Goal: Obtain resource: Download file/media

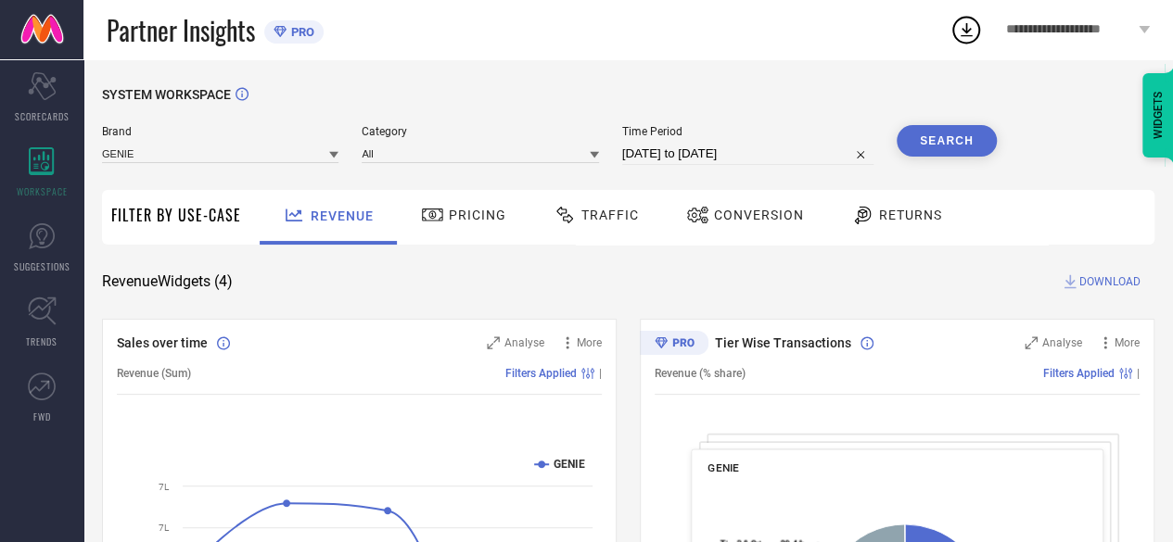
select select "7"
select select "2025"
select select "8"
select select "2025"
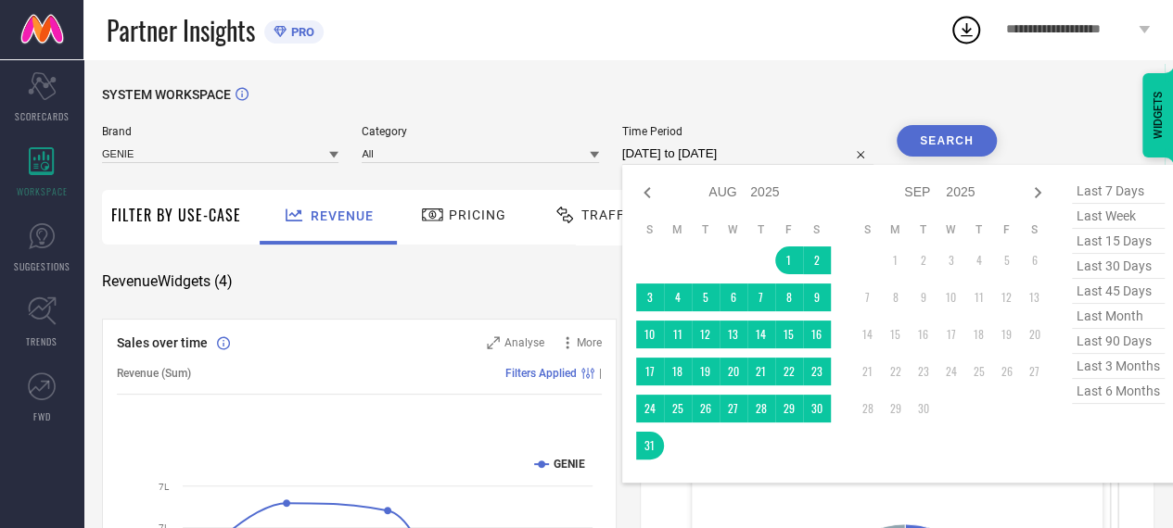
click at [718, 147] on input "[DATE] to [DATE]" at bounding box center [747, 154] width 251 height 22
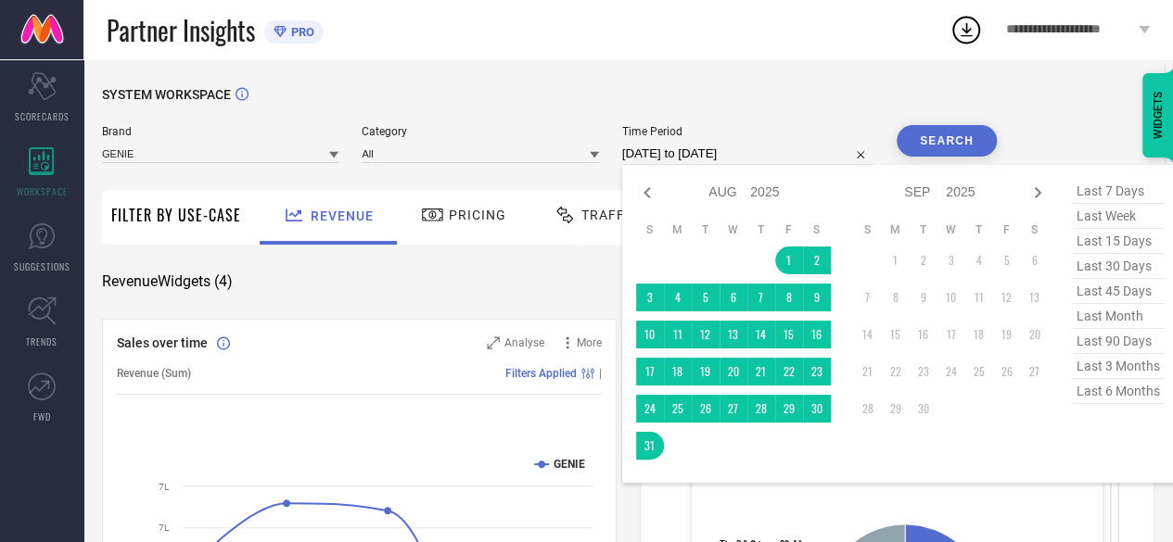
click at [269, 165] on div "Brand GENIE" at bounding box center [220, 145] width 236 height 40
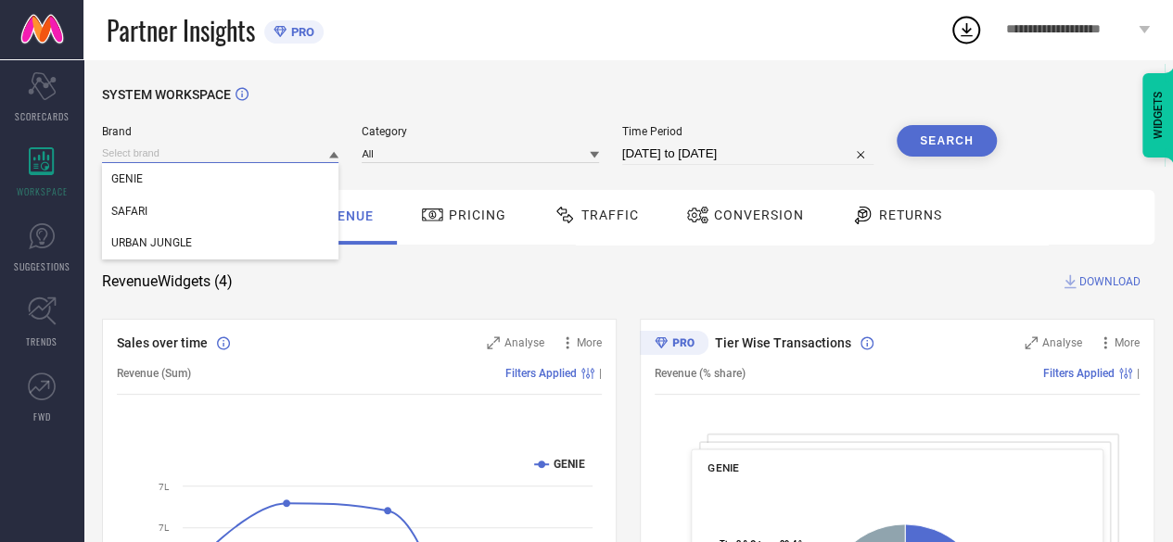
click at [239, 159] on input at bounding box center [220, 153] width 236 height 19
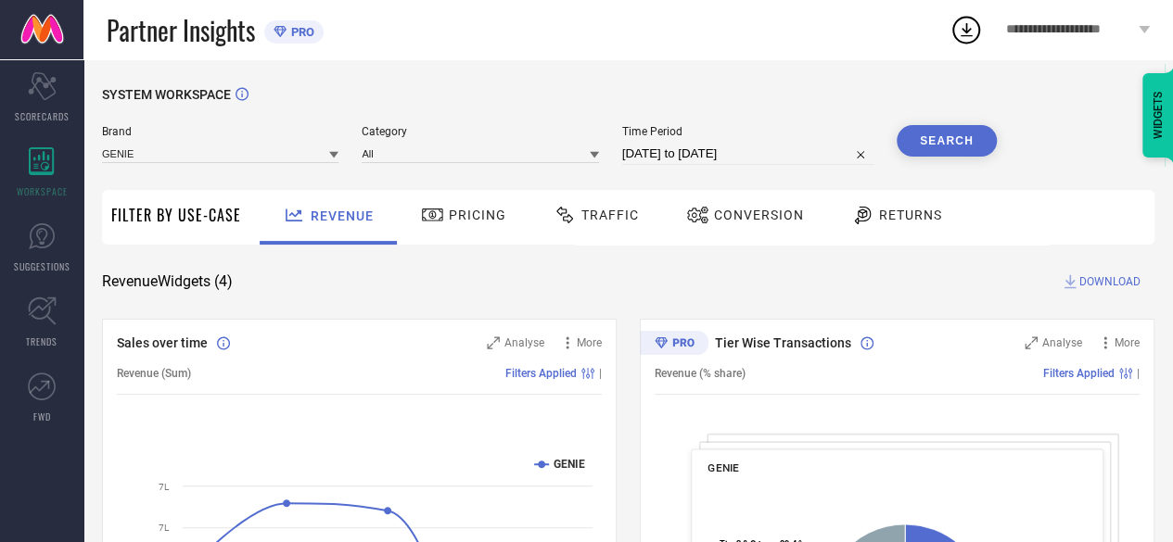
click at [210, 168] on div "Brand GENIE Category All Time Period [DATE] to [DATE] Search" at bounding box center [549, 153] width 895 height 56
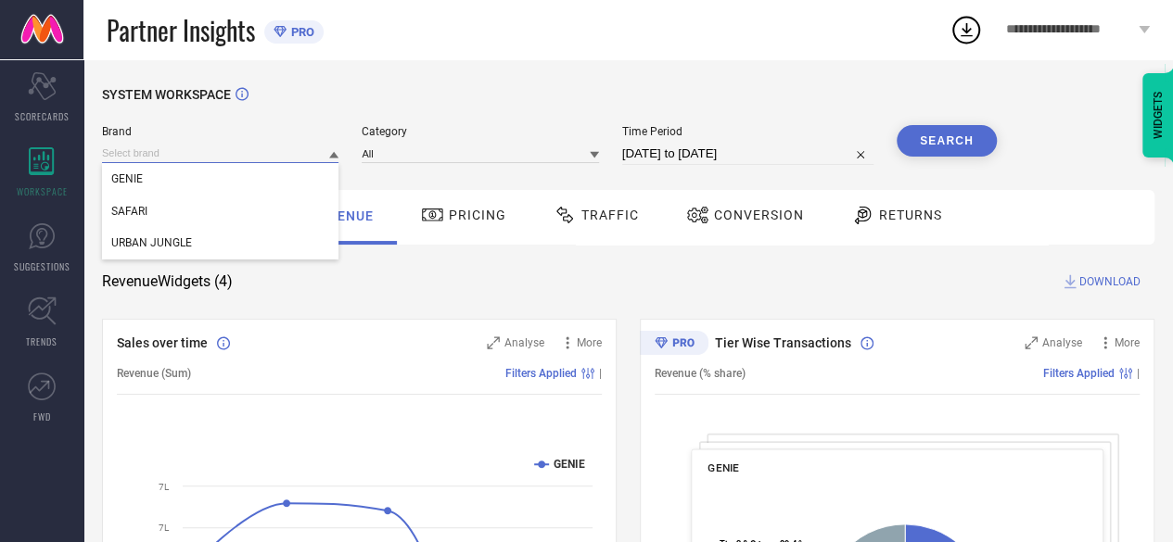
click at [191, 159] on input at bounding box center [220, 153] width 236 height 19
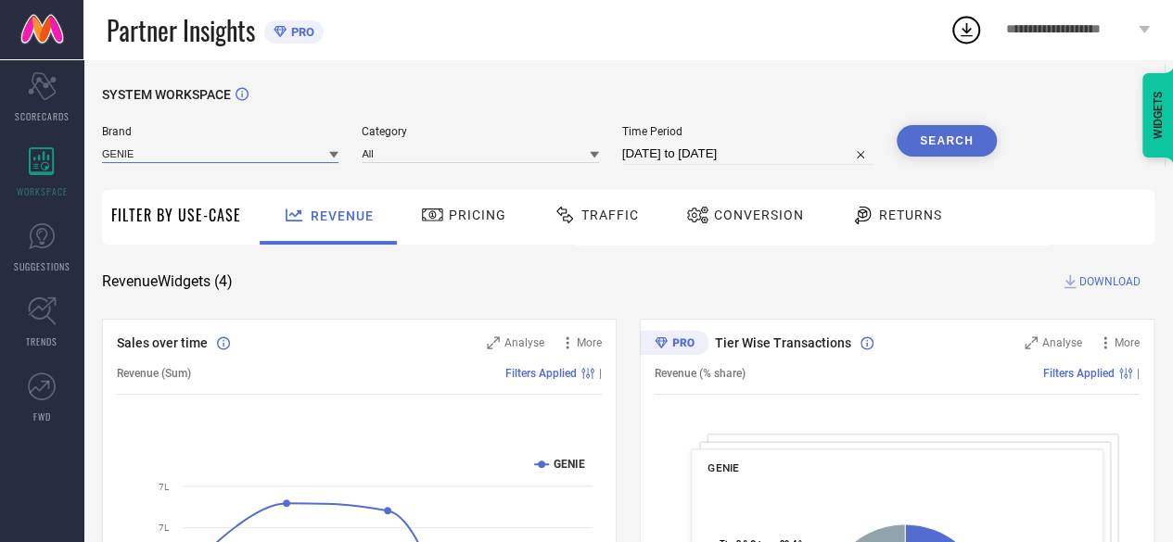
click at [133, 151] on input at bounding box center [220, 153] width 236 height 19
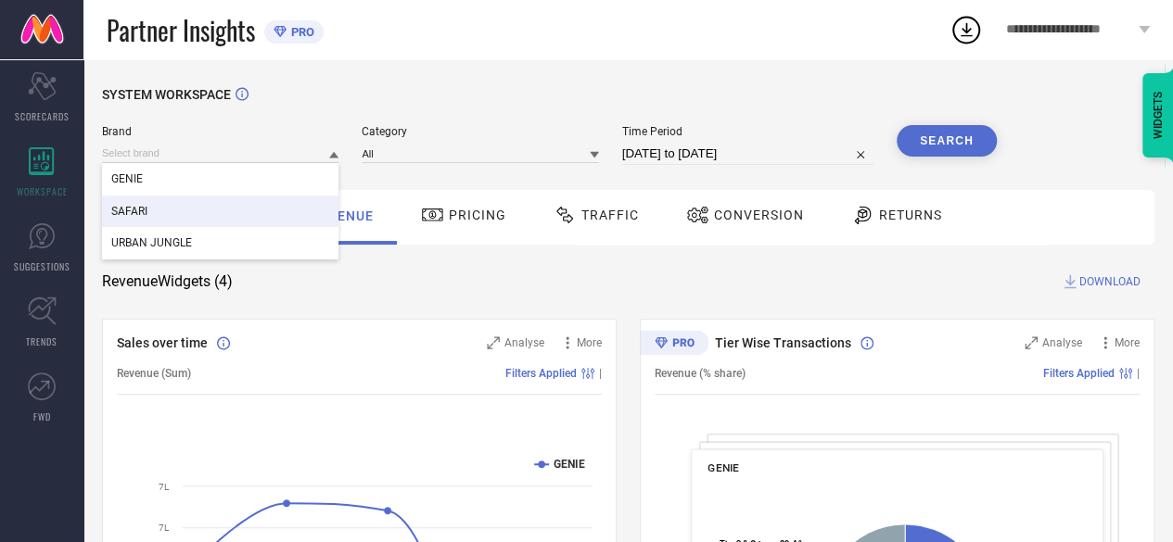
click at [138, 210] on span "SAFARI" at bounding box center [129, 211] width 36 height 13
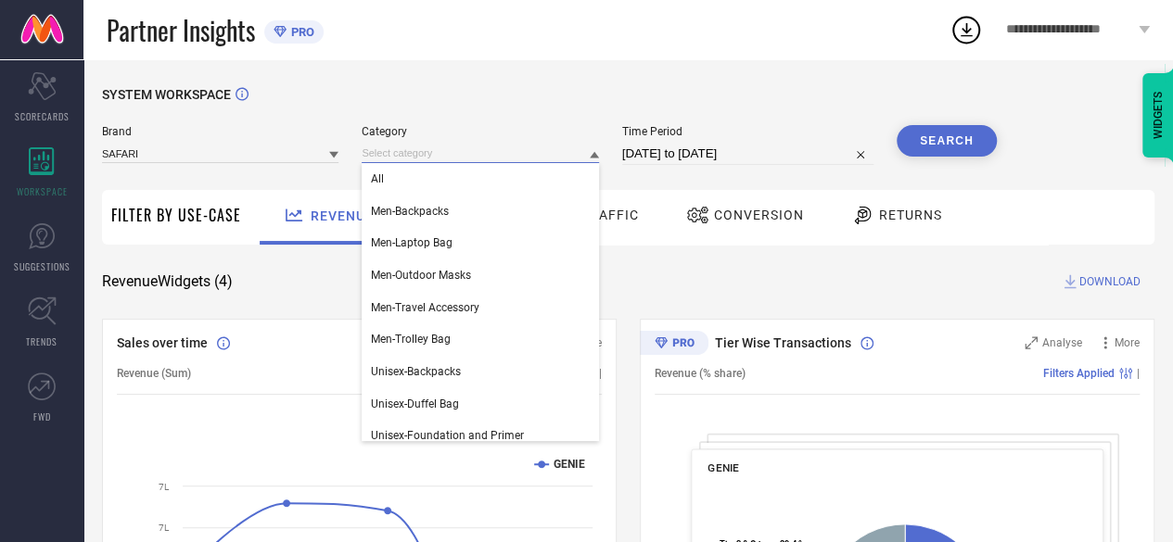
click at [477, 160] on input at bounding box center [480, 153] width 236 height 19
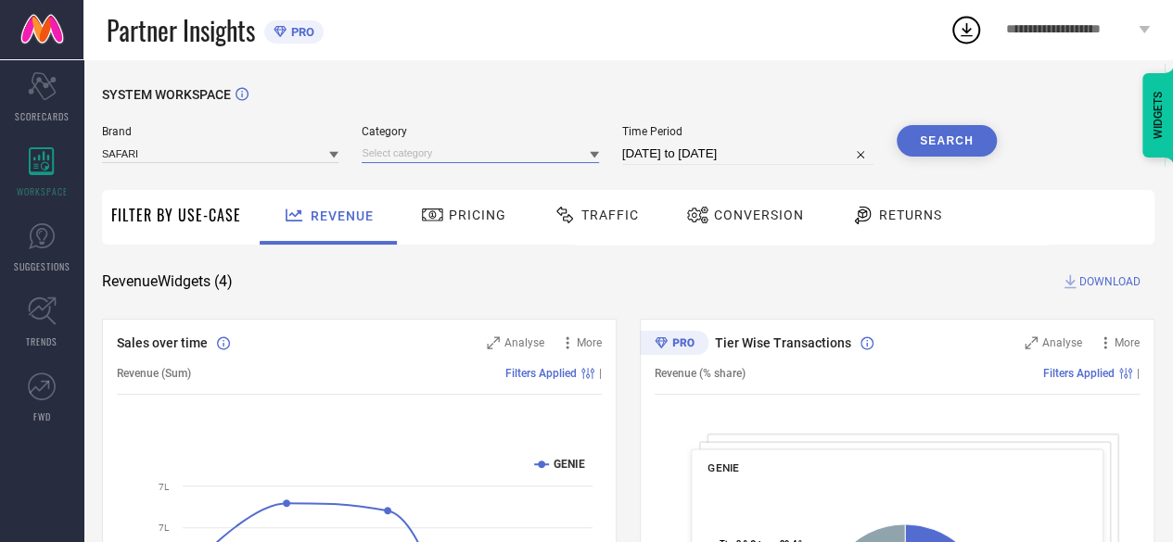
click at [437, 163] on input at bounding box center [480, 153] width 236 height 19
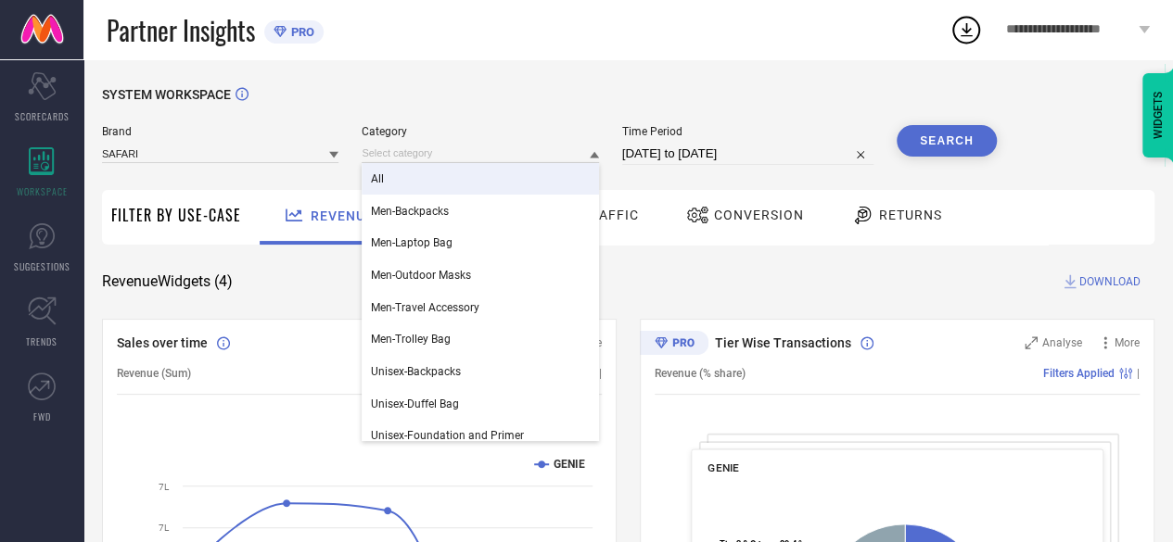
click at [400, 182] on div "All" at bounding box center [480, 179] width 236 height 32
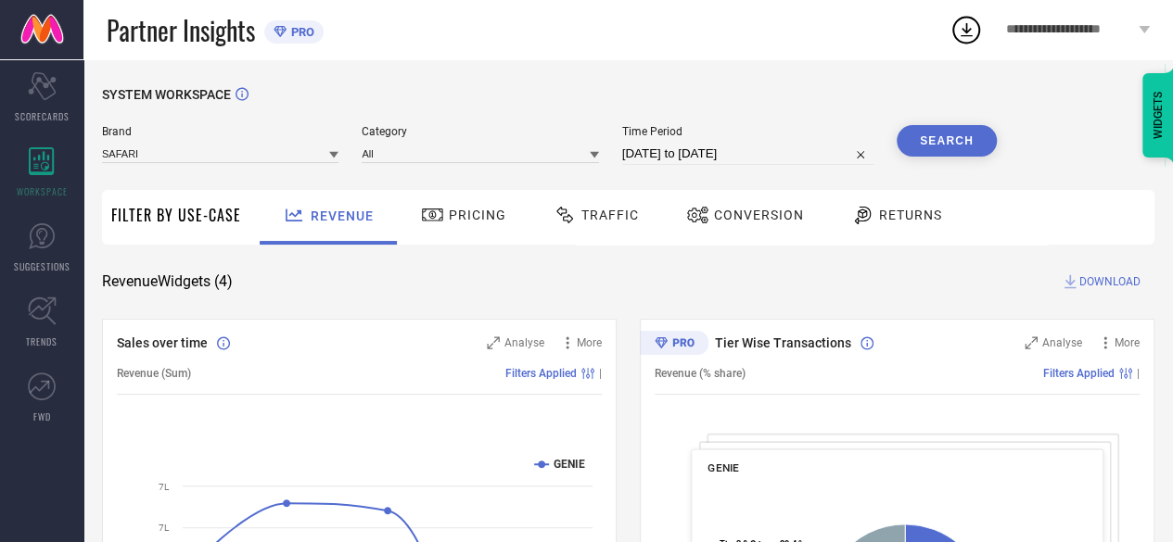
click at [954, 144] on button "Search" at bounding box center [946, 141] width 100 height 32
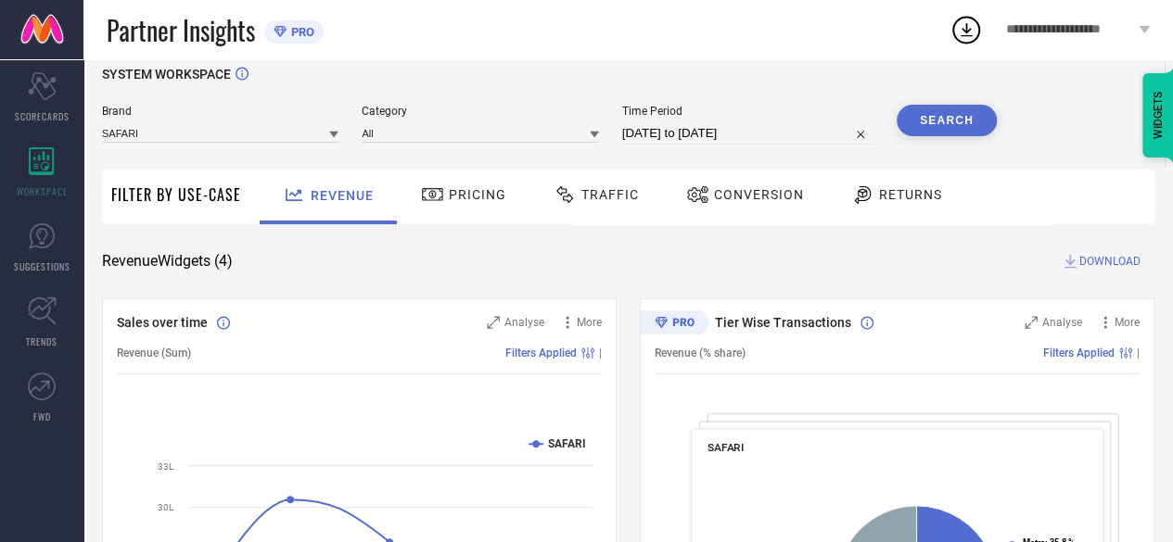
click at [1086, 268] on span "DOWNLOAD" at bounding box center [1109, 261] width 61 height 19
click at [960, 25] on icon at bounding box center [965, 29] width 33 height 33
click at [641, 201] on div "Traffic" at bounding box center [596, 197] width 132 height 55
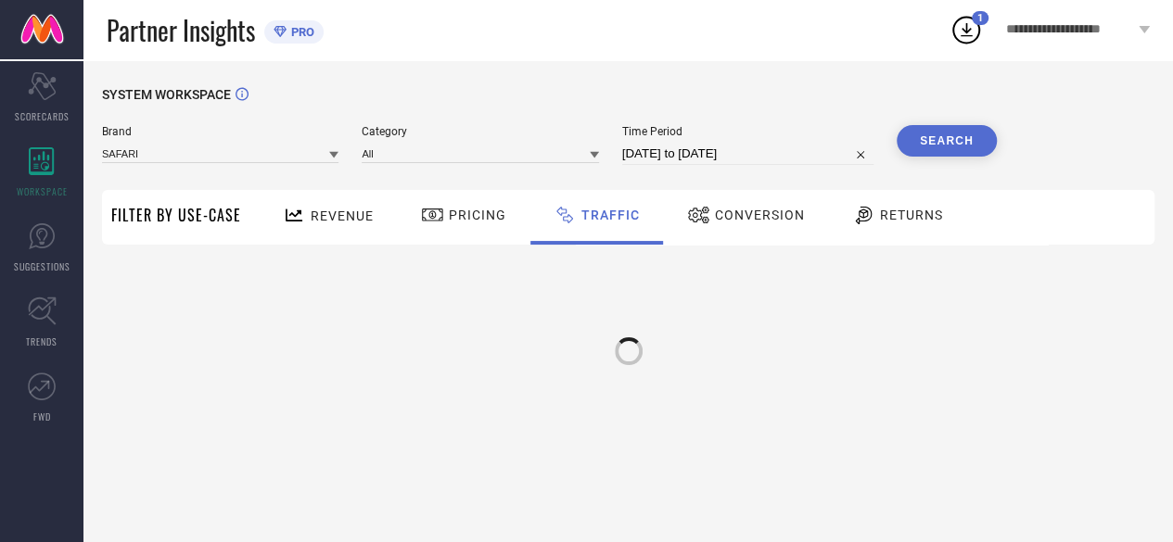
scroll to position [0, 0]
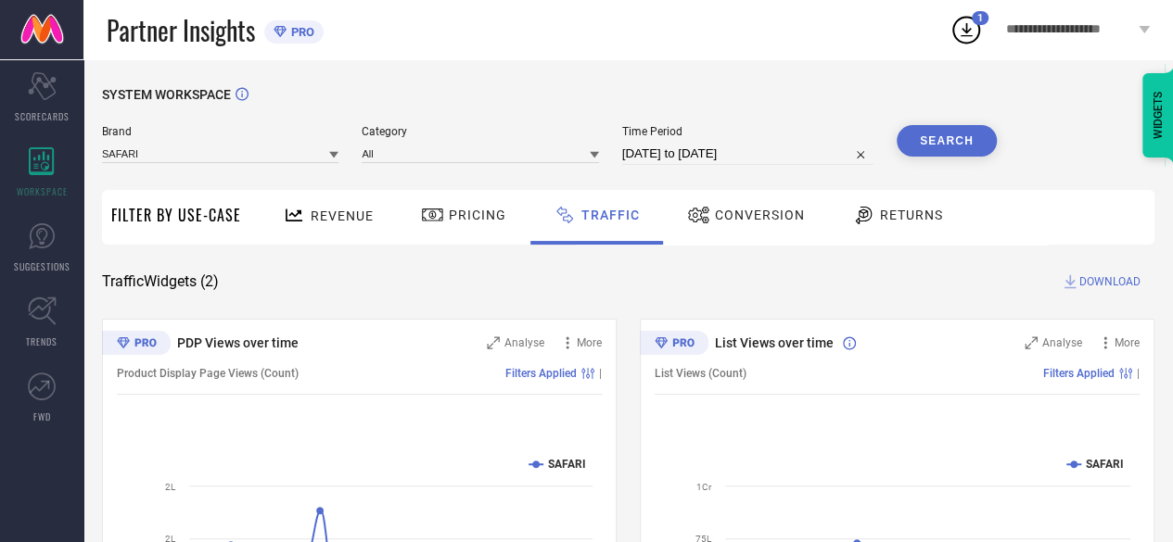
click at [946, 147] on button "Search" at bounding box center [946, 141] width 100 height 32
click at [1094, 281] on span "DOWNLOAD" at bounding box center [1109, 282] width 61 height 19
click at [963, 29] on icon at bounding box center [965, 29] width 33 height 33
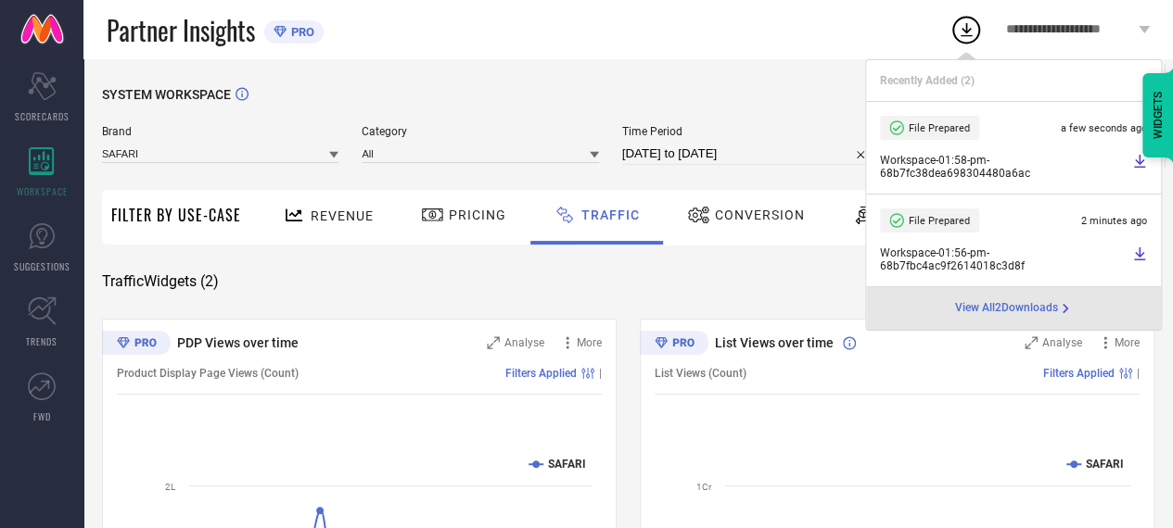
select select "7"
select select "2025"
select select "8"
select select "2025"
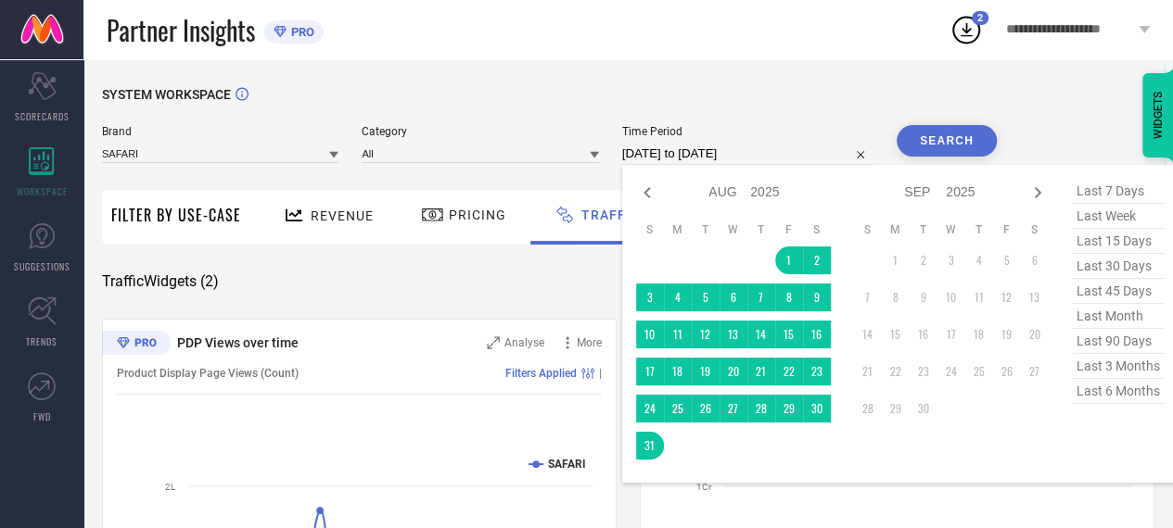
click at [708, 153] on input "[DATE] to [DATE]" at bounding box center [747, 154] width 251 height 22
click at [648, 196] on icon at bounding box center [646, 192] width 6 height 11
select select "6"
select select "2025"
select select "7"
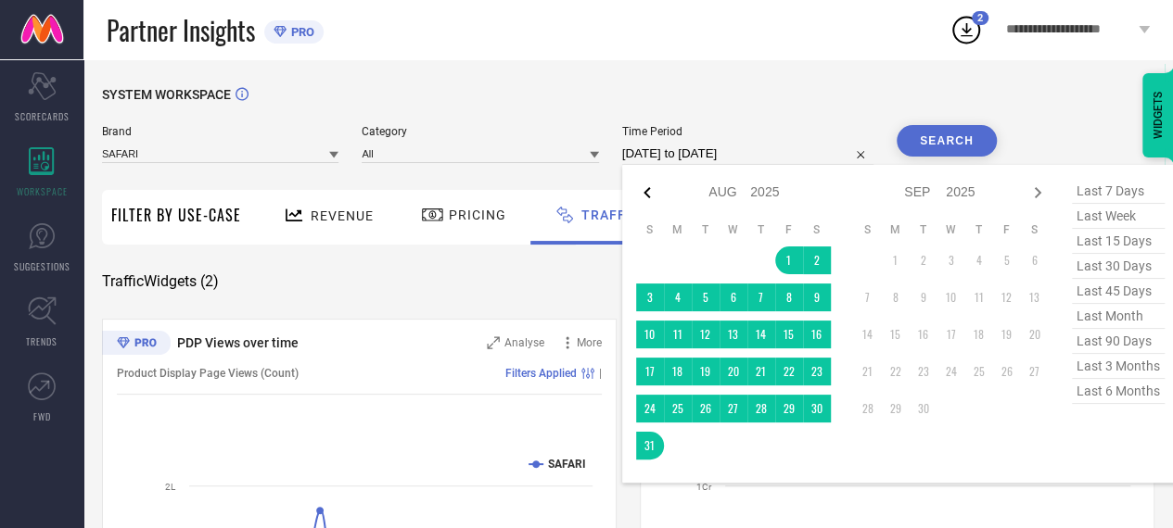
select select "2025"
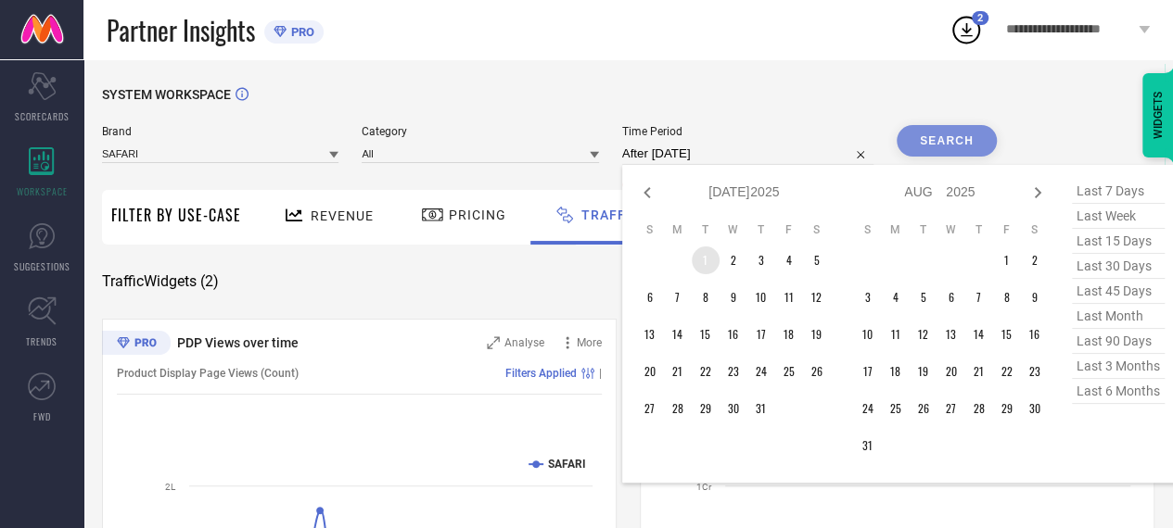
click at [705, 266] on td "1" at bounding box center [706, 261] width 28 height 28
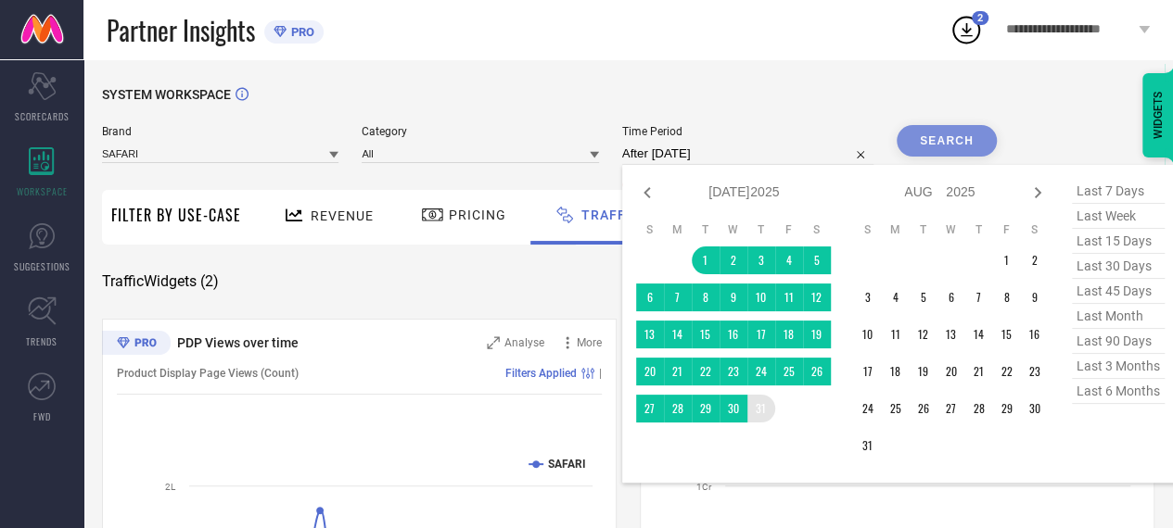
type input "[DATE] to [DATE]"
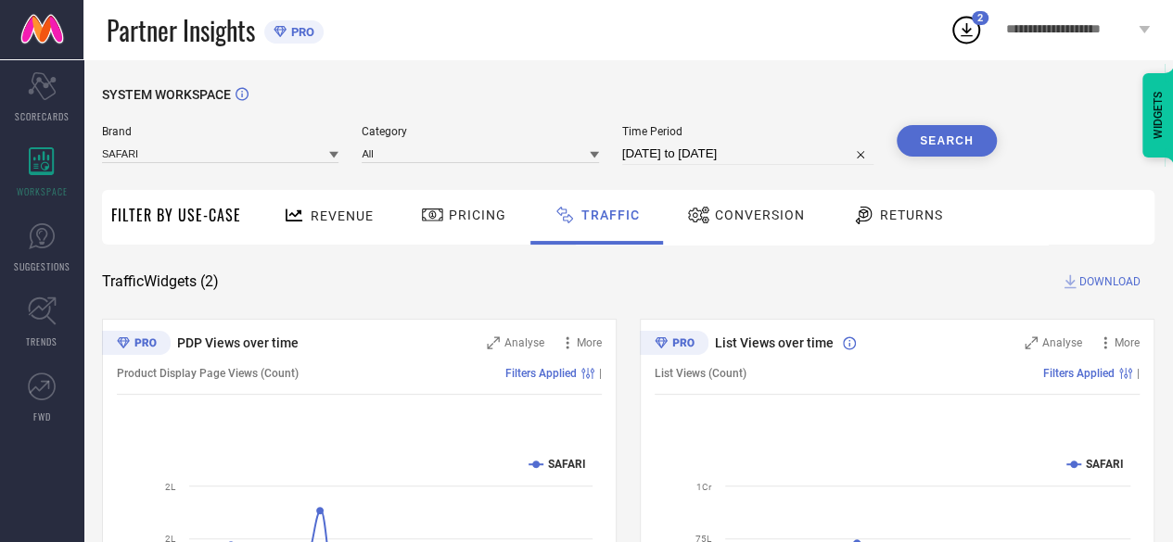
click at [968, 136] on button "Search" at bounding box center [946, 141] width 100 height 32
click at [1091, 292] on div "SYSTEM WORKSPACE Brand SAFARI Category All Time Period [DATE] to [DATE] Search …" at bounding box center [628, 434] width 1052 height 695
click at [1105, 286] on span "DOWNLOAD" at bounding box center [1109, 282] width 61 height 19
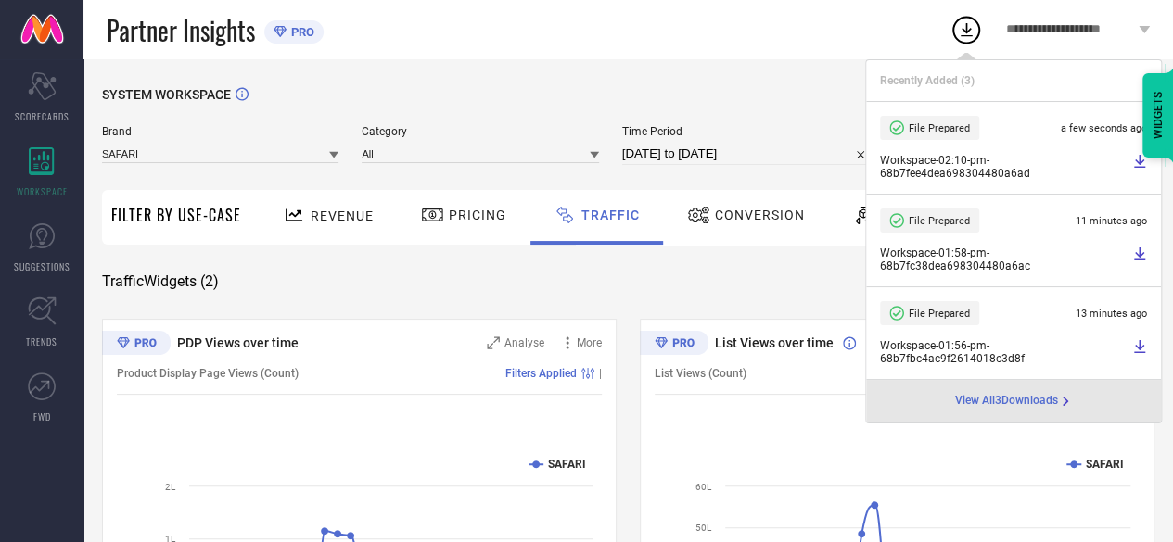
click at [1137, 166] on icon at bounding box center [1139, 161] width 11 height 13
select select "6"
select select "2025"
select select "7"
select select "2025"
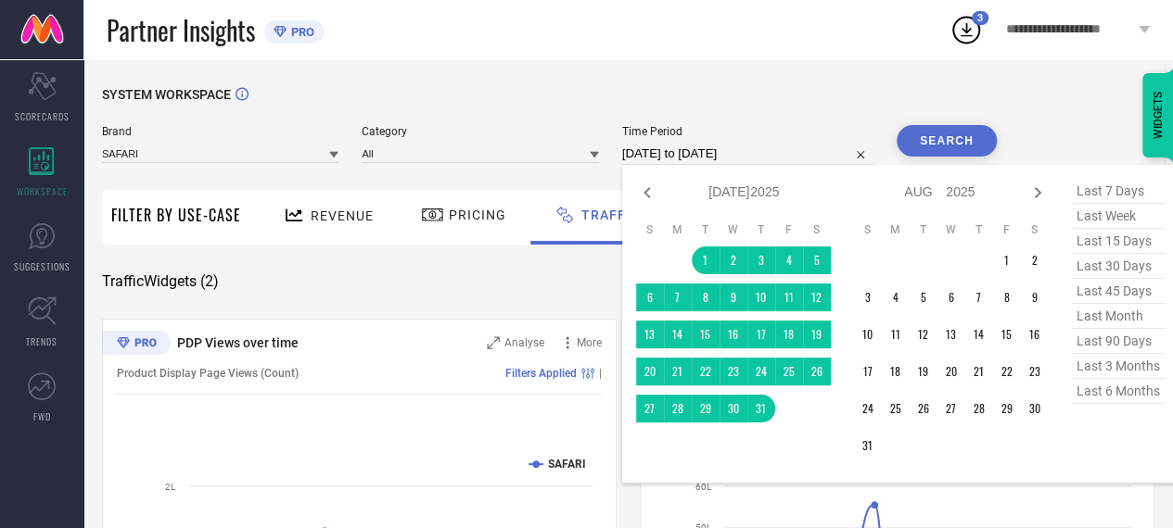
click at [656, 160] on input "[DATE] to [DATE]" at bounding box center [747, 154] width 251 height 22
click at [645, 202] on icon at bounding box center [647, 193] width 22 height 22
select select "5"
select select "2025"
select select "6"
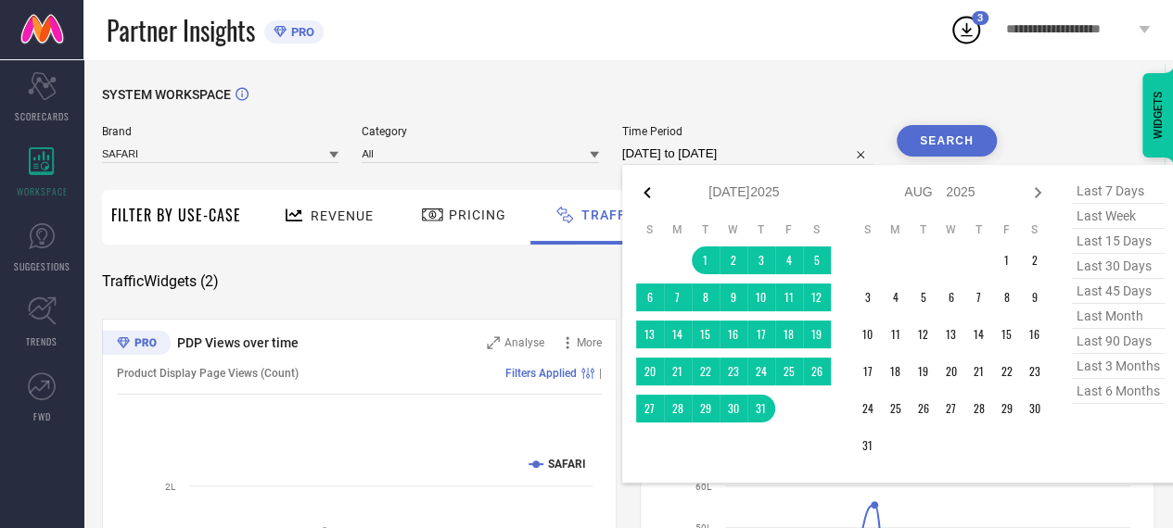
select select "2025"
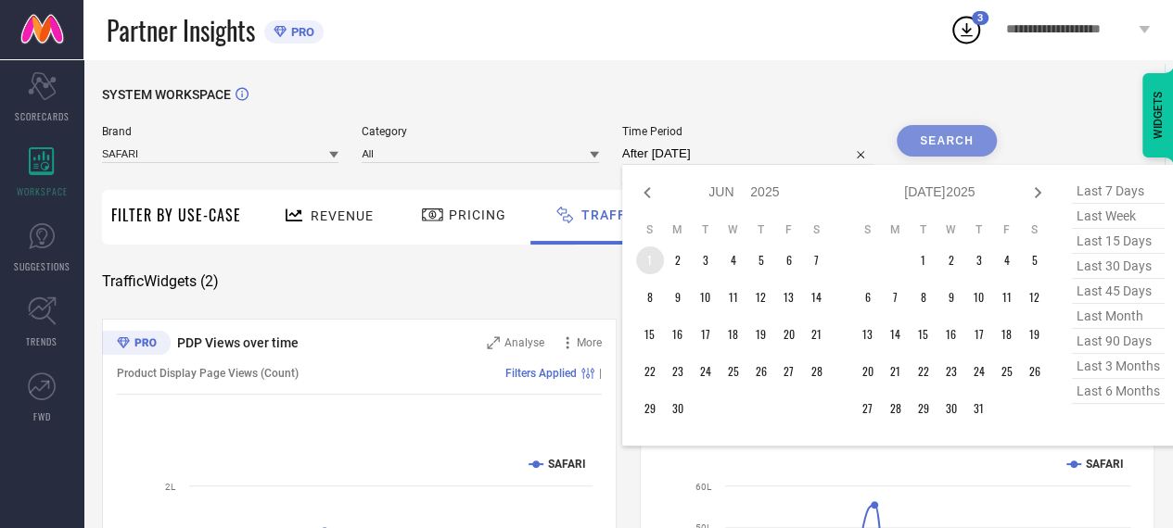
click at [656, 271] on td "1" at bounding box center [650, 261] width 28 height 28
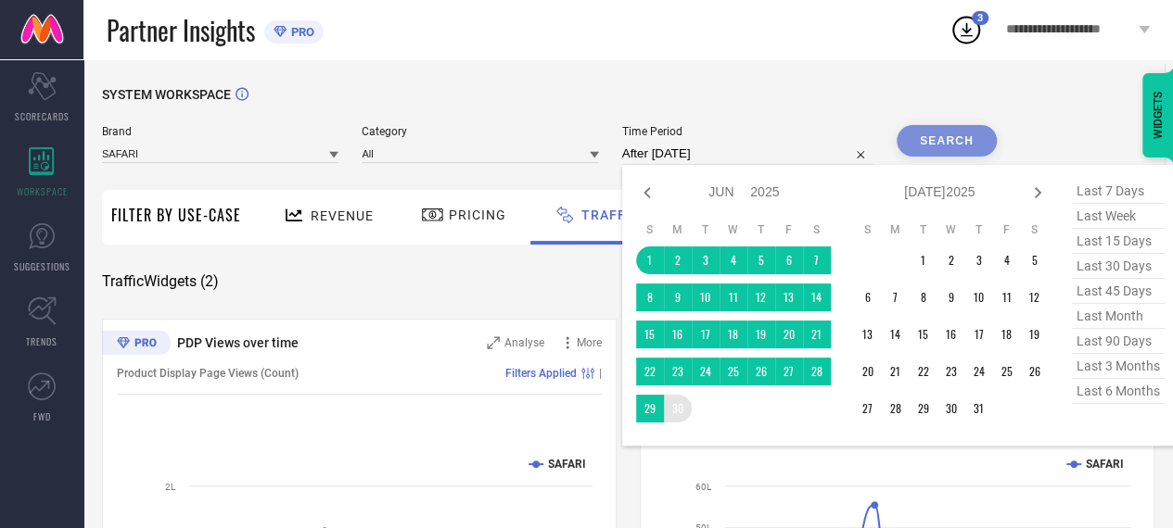
click at [692, 419] on table "S M T W T F S 1 2 3 4 5 6 7 8 9 10 11 12 13 14 15 16 17 18 19 20 21 22 23 24 25…" at bounding box center [733, 322] width 195 height 219
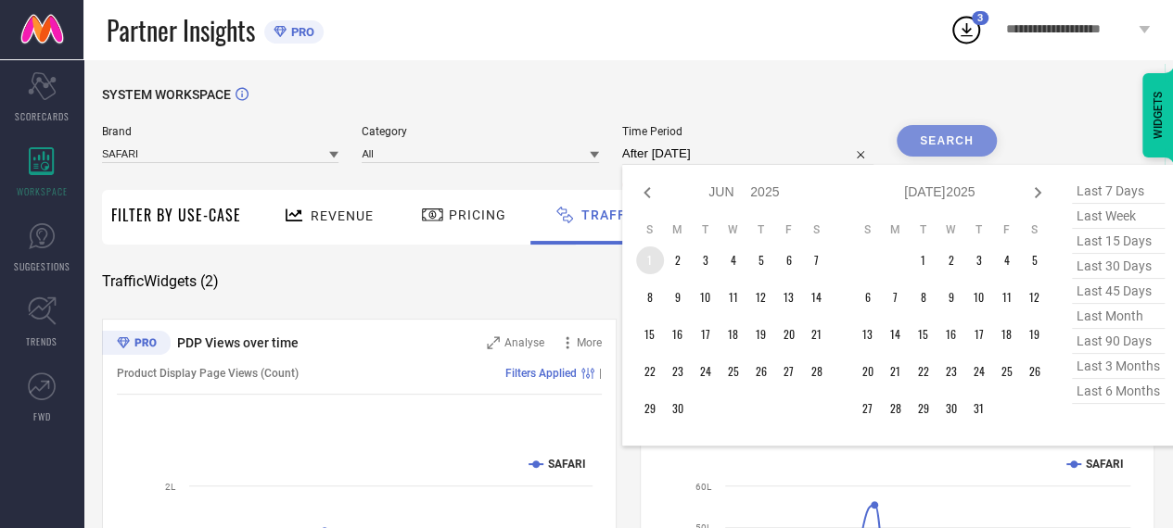
type input "[DATE] to [DATE]"
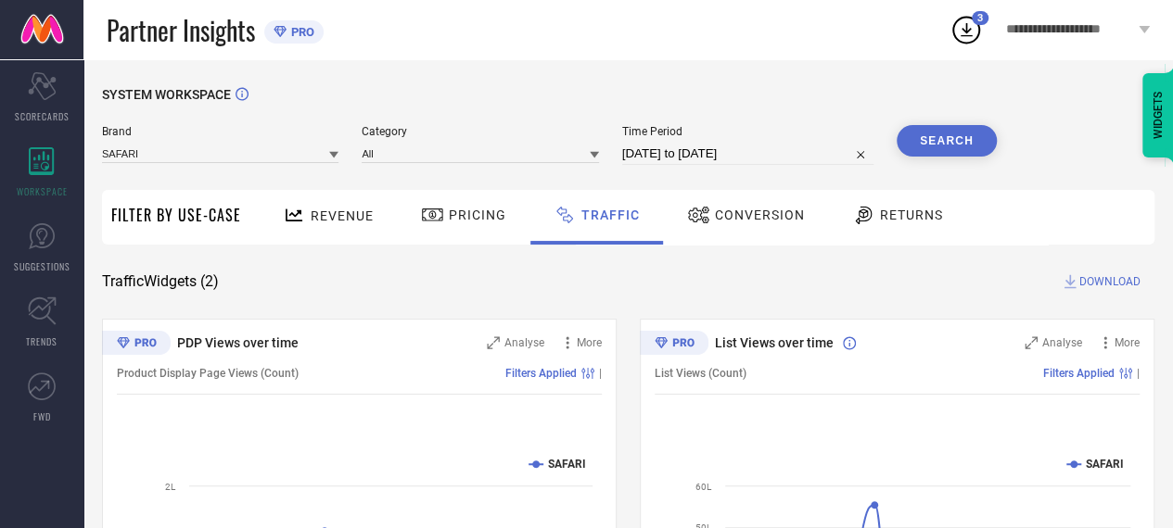
select select "5"
select select "2025"
select select "6"
select select "2025"
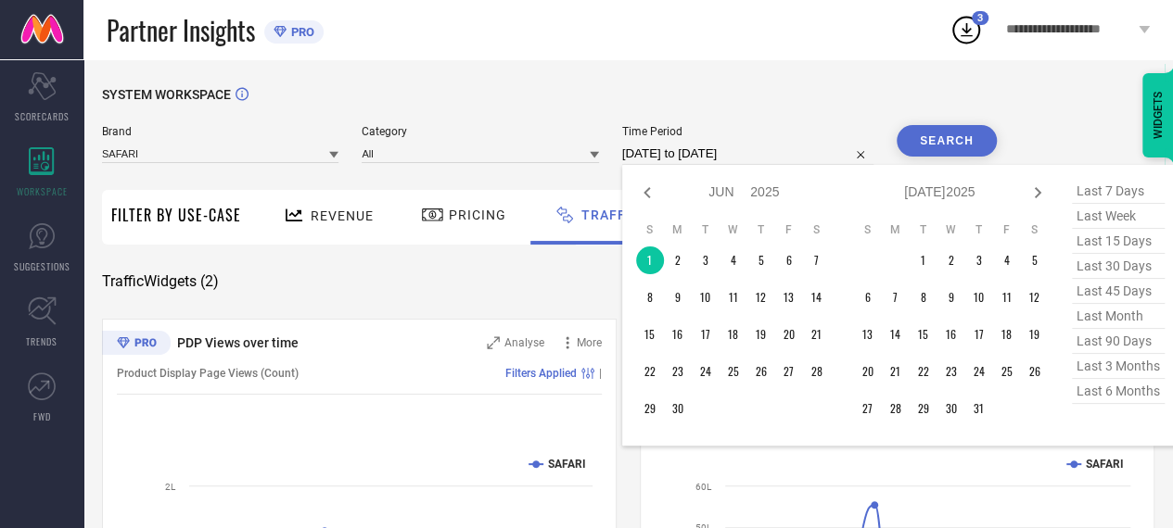
click at [660, 157] on input "[DATE] to [DATE]" at bounding box center [747, 154] width 251 height 22
click at [680, 413] on td "30" at bounding box center [678, 409] width 28 height 28
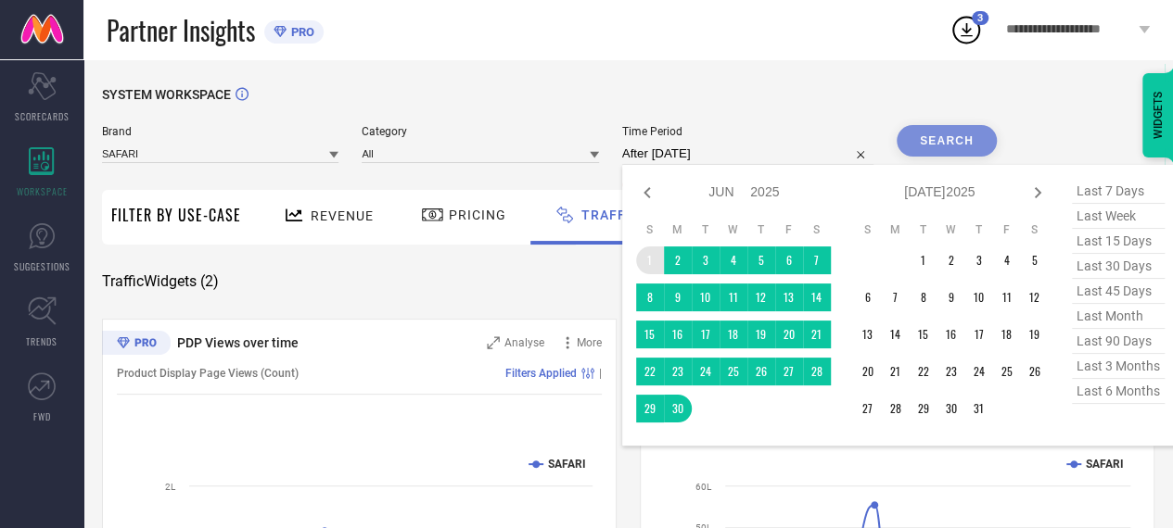
type input "[DATE] to [DATE]"
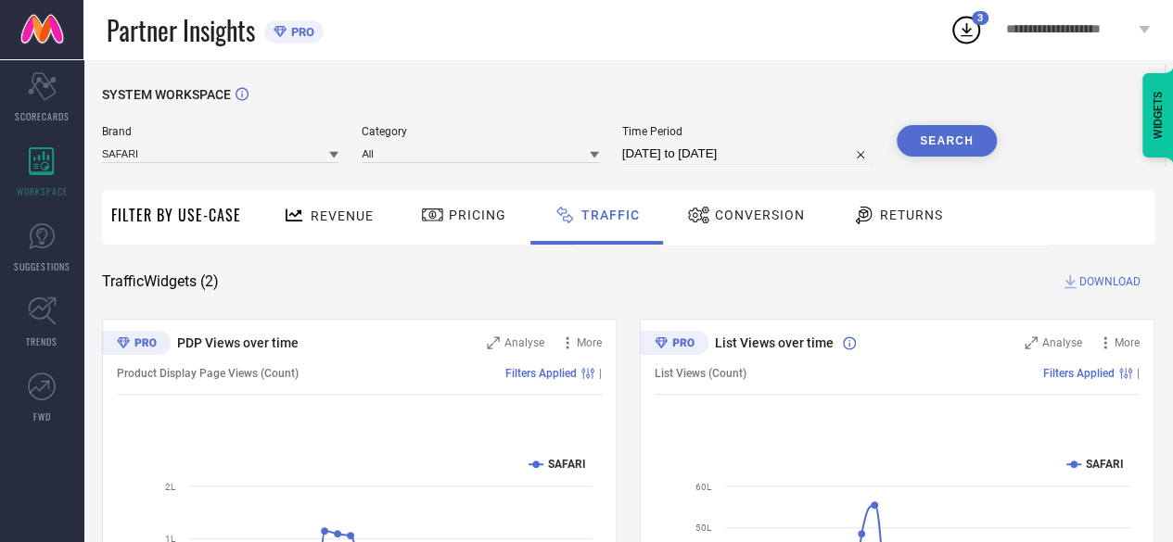
click at [953, 142] on button "Search" at bounding box center [946, 141] width 100 height 32
click at [1086, 277] on span "DOWNLOAD" at bounding box center [1109, 282] width 61 height 19
click at [962, 27] on icon at bounding box center [965, 29] width 33 height 33
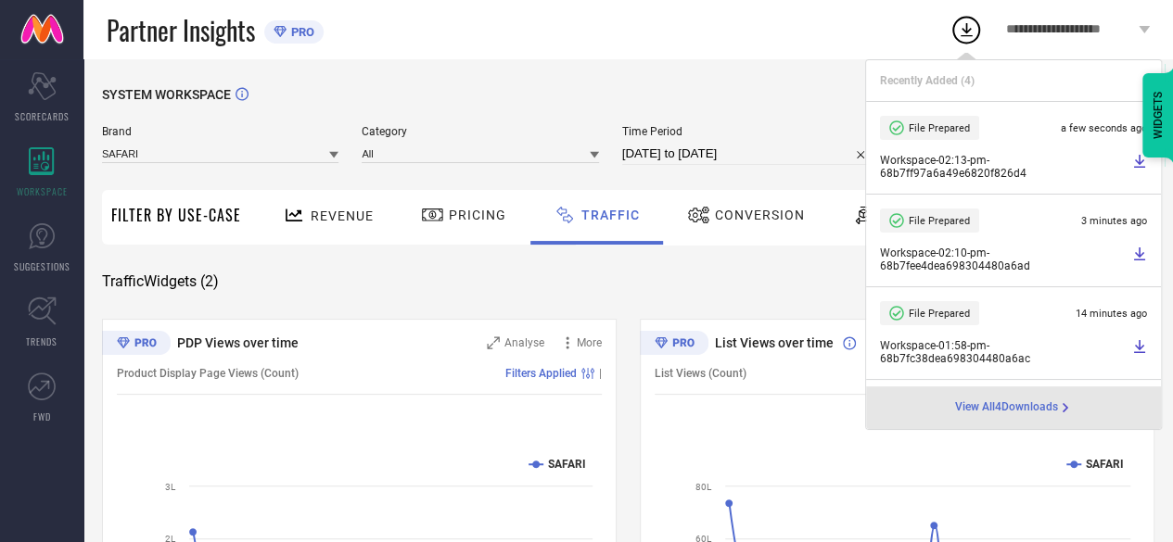
select select "5"
select select "2025"
select select "6"
select select "2025"
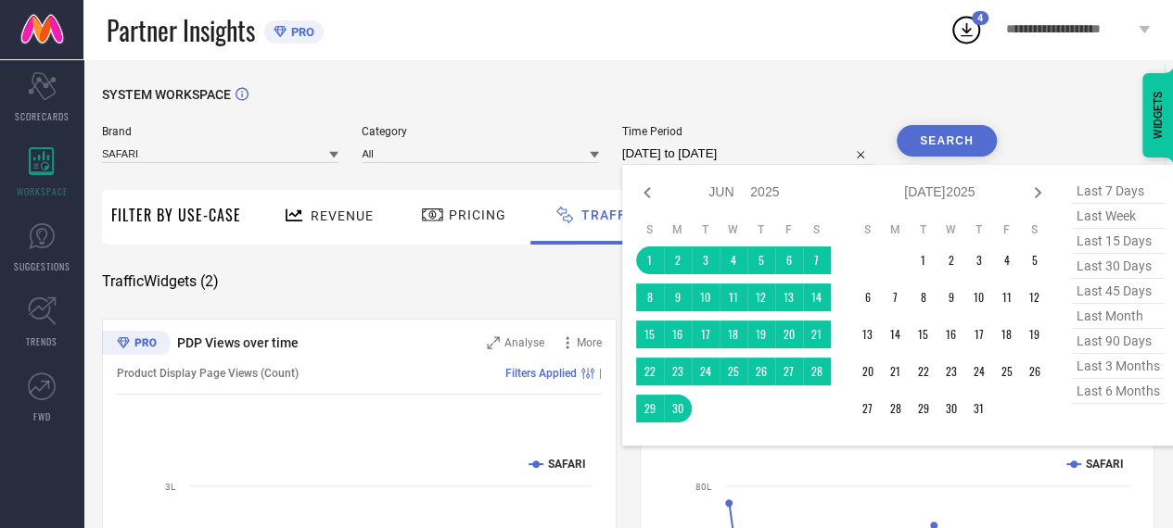
click at [677, 153] on input "[DATE] to [DATE]" at bounding box center [747, 154] width 251 height 22
click at [650, 193] on icon at bounding box center [647, 193] width 22 height 22
select select "4"
select select "2025"
select select "5"
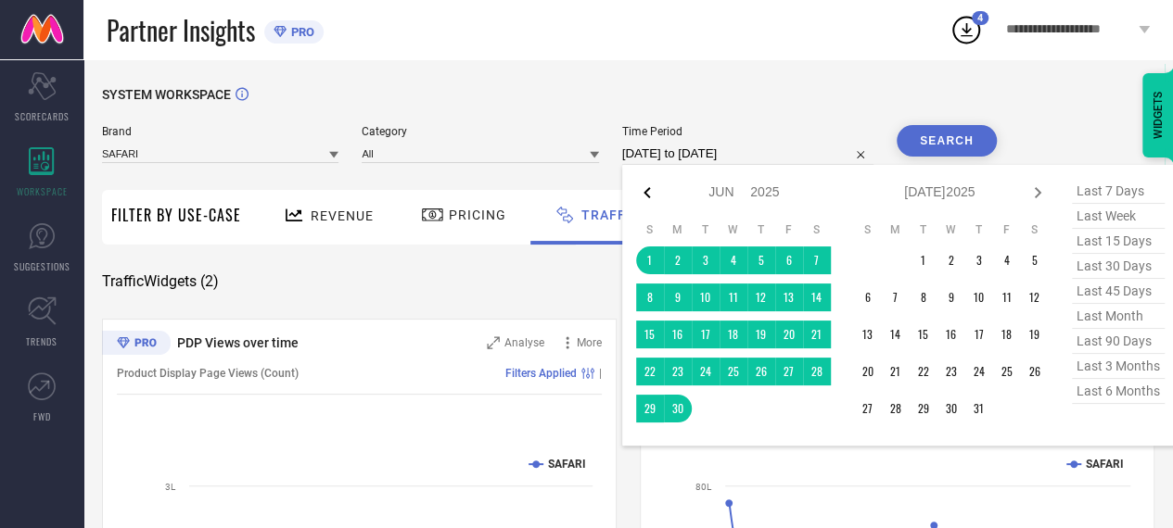
select select "2025"
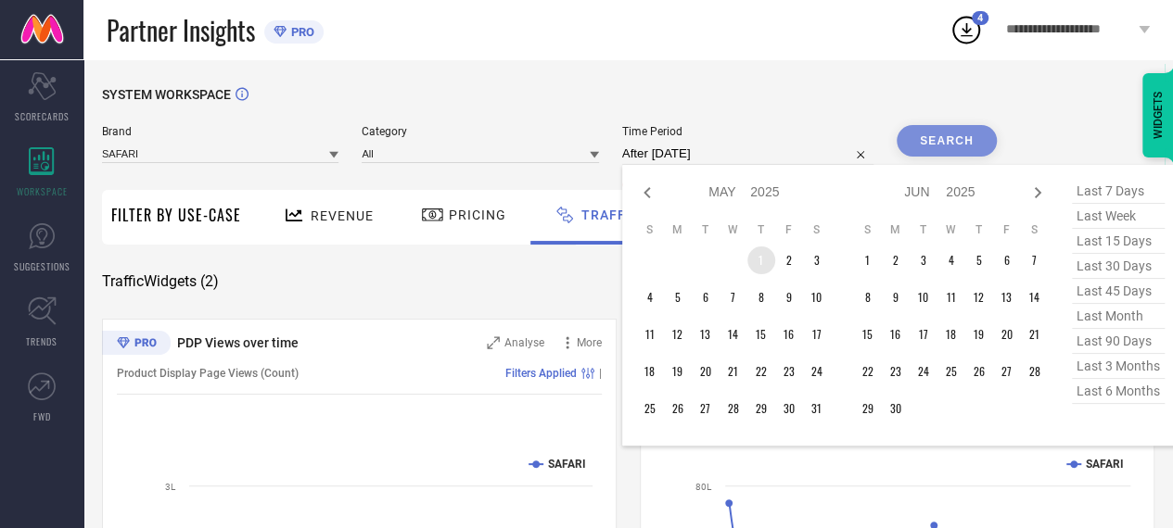
click at [767, 259] on td "1" at bounding box center [761, 261] width 28 height 28
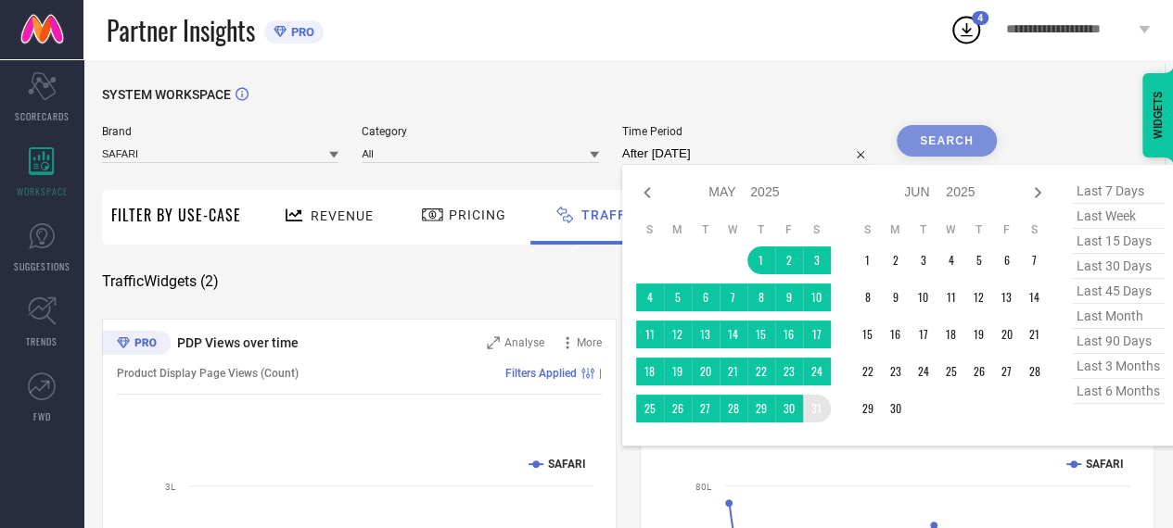
type input "[DATE] to [DATE]"
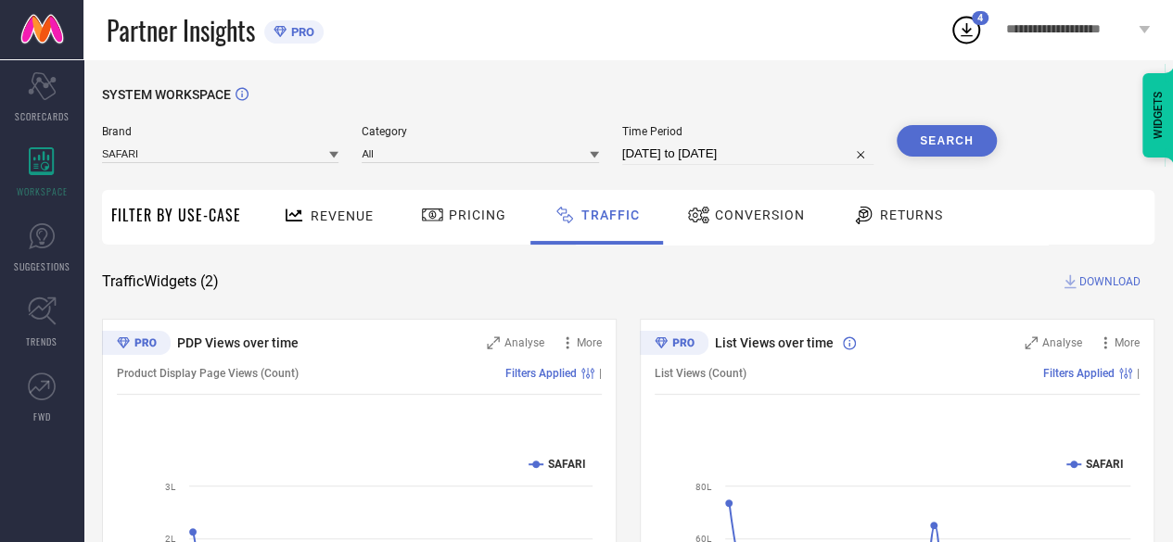
click at [946, 148] on button "Search" at bounding box center [946, 141] width 100 height 32
click at [1098, 272] on div "SYSTEM WORKSPACE Brand SAFARI Category All Time Period [DATE] to [DATE] Search …" at bounding box center [628, 434] width 1052 height 695
click at [1105, 281] on span "DOWNLOAD" at bounding box center [1109, 282] width 61 height 19
click at [973, 19] on div "5" at bounding box center [980, 18] width 17 height 14
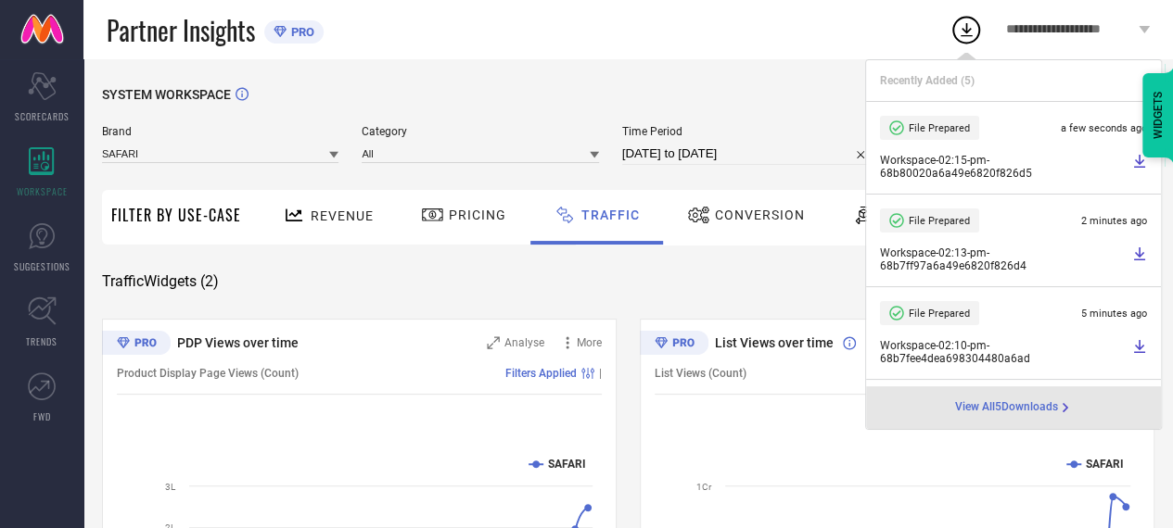
click at [714, 158] on input "[DATE] to [DATE]" at bounding box center [747, 154] width 251 height 22
select select "4"
select select "2025"
select select "5"
select select "2025"
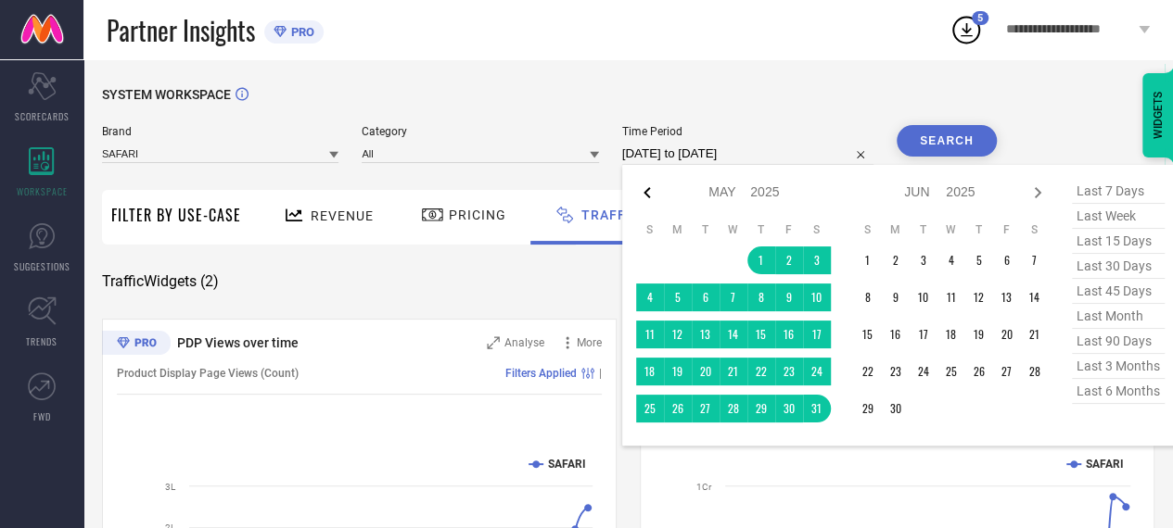
click at [642, 188] on icon at bounding box center [647, 193] width 22 height 22
select select "3"
select select "2025"
select select "4"
select select "2025"
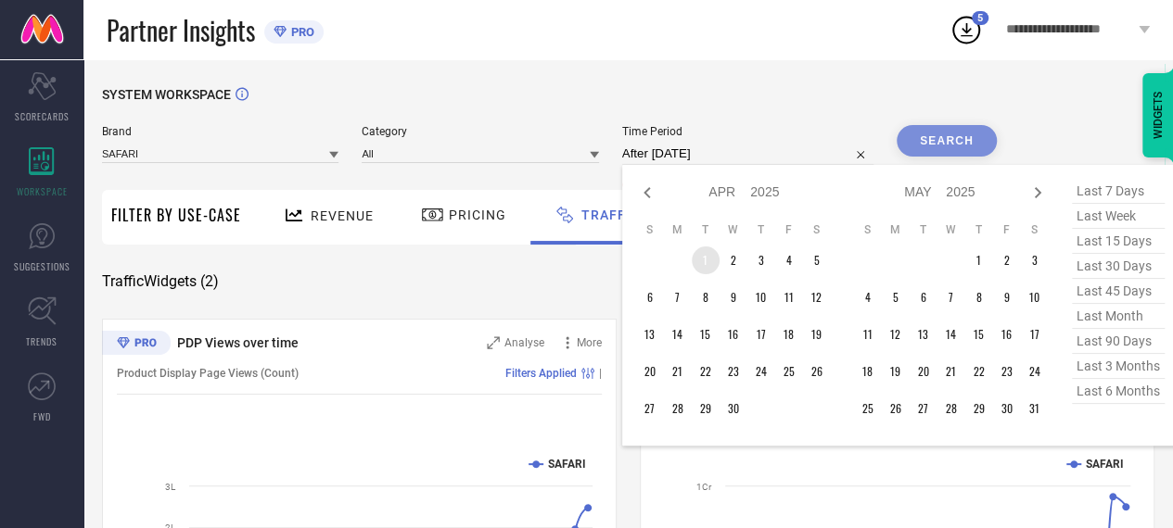
click at [696, 264] on td "1" at bounding box center [706, 261] width 28 height 28
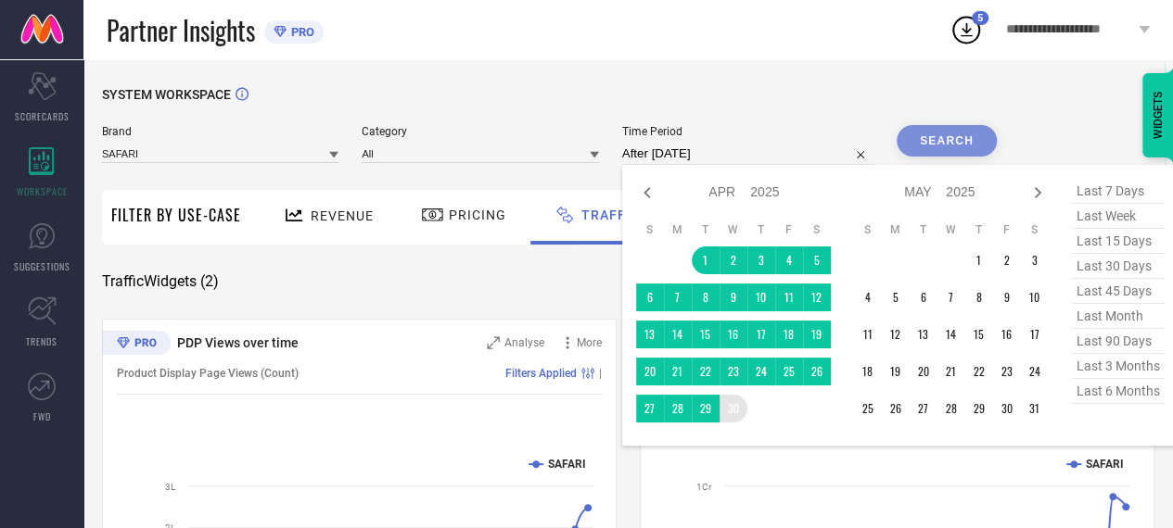
type input "[DATE] to [DATE]"
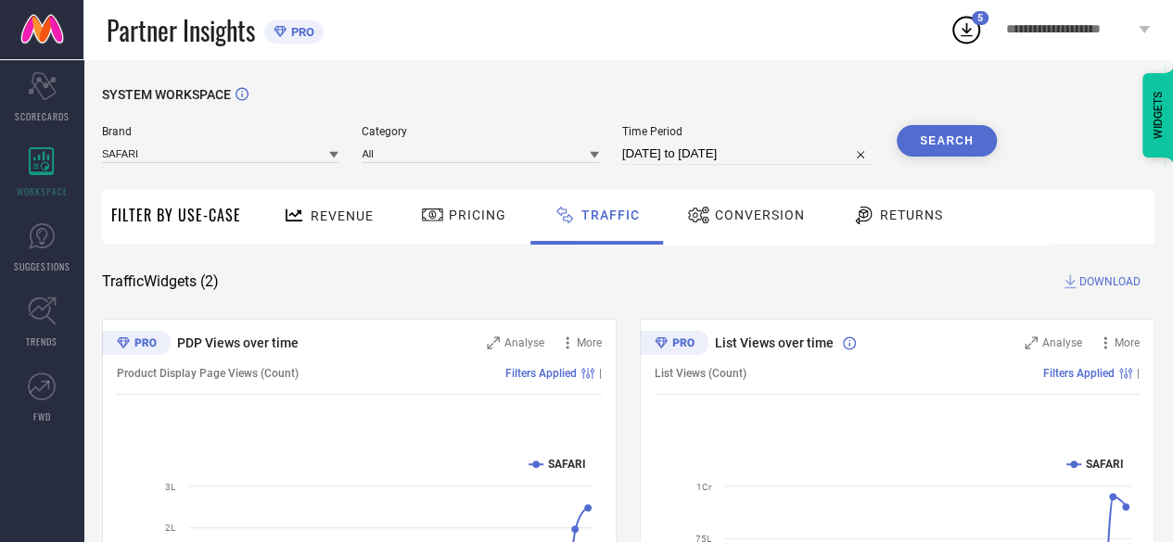
click at [955, 146] on button "Search" at bounding box center [946, 141] width 100 height 32
click at [1062, 40] on div "**********" at bounding box center [1078, 29] width 190 height 59
click at [973, 27] on icon at bounding box center [965, 29] width 33 height 33
click at [753, 68] on div "SYSTEM WORKSPACE Brand SAFARI Category All Time Period [DATE] to [DATE] Search …" at bounding box center [627, 434] width 1089 height 751
click at [942, 145] on button "Search" at bounding box center [946, 141] width 100 height 32
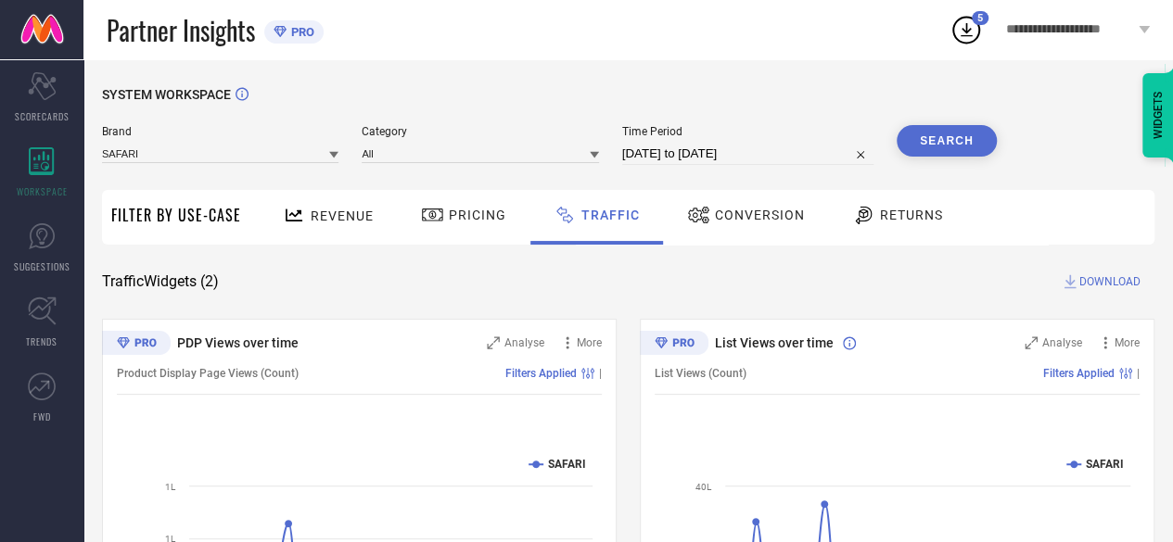
click at [1098, 279] on span "DOWNLOAD" at bounding box center [1109, 282] width 61 height 19
click at [966, 32] on icon at bounding box center [966, 30] width 12 height 14
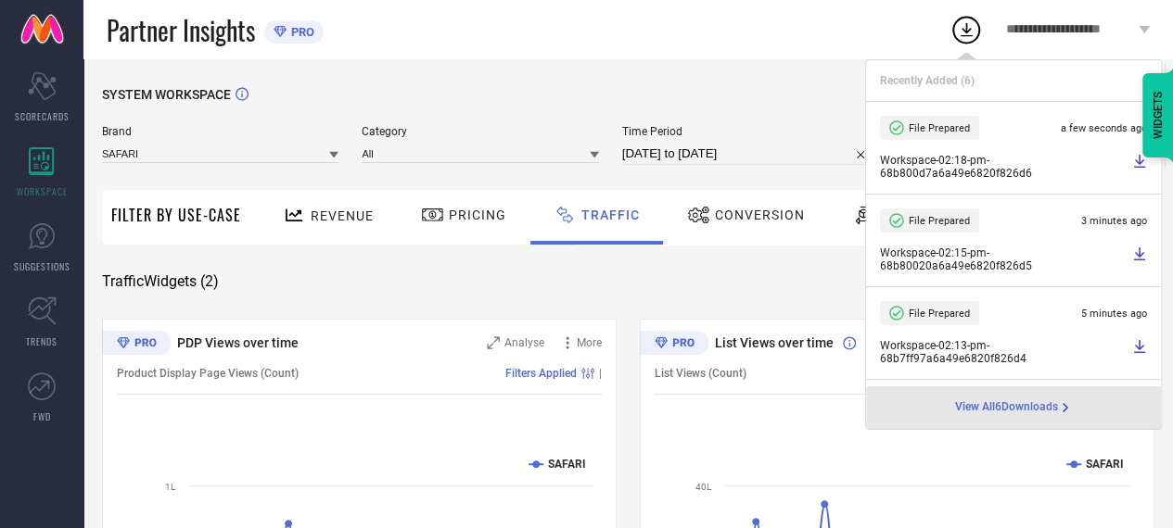
select select "3"
select select "2025"
select select "4"
select select "2025"
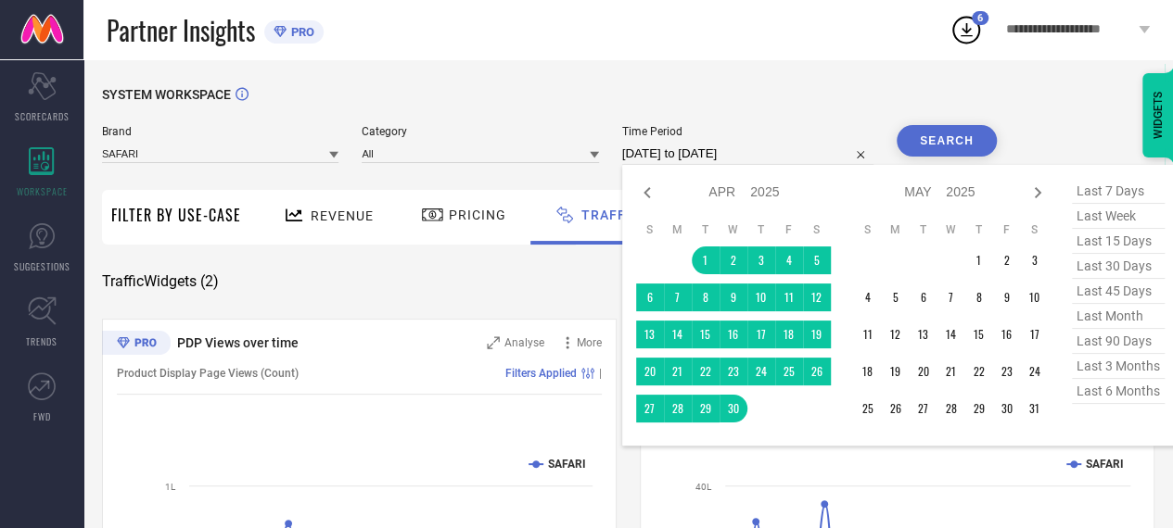
click at [643, 155] on input "[DATE] to [DATE]" at bounding box center [747, 154] width 251 height 22
click at [654, 199] on icon at bounding box center [647, 193] width 22 height 22
select select "2"
select select "2025"
select select "3"
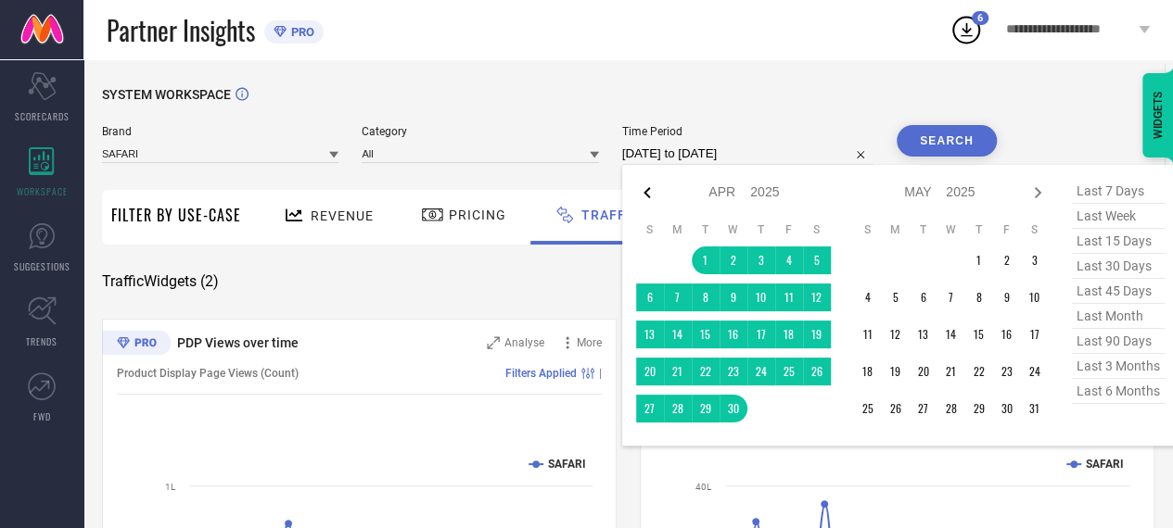
select select "2025"
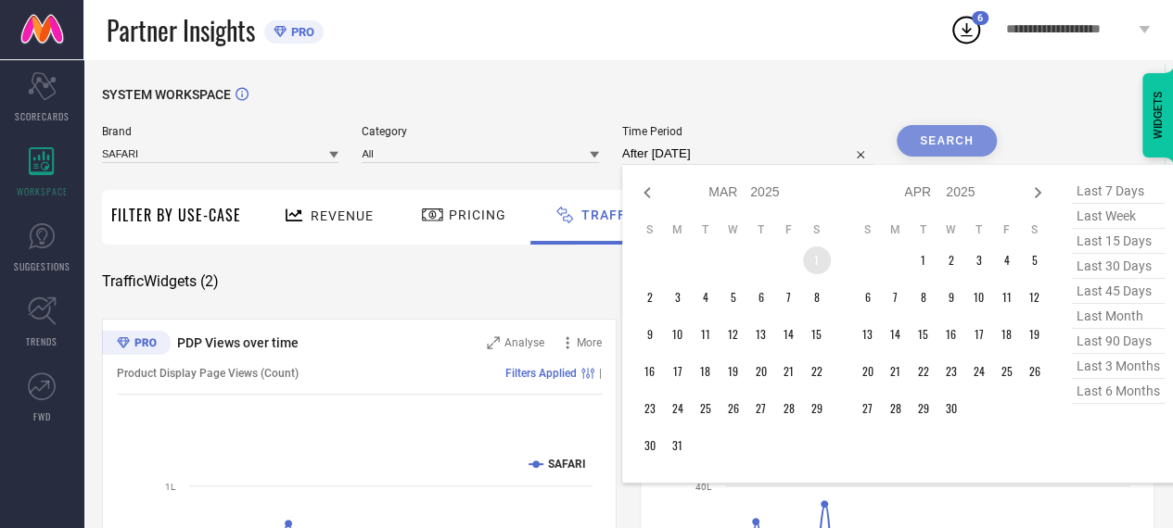
click at [819, 264] on td "1" at bounding box center [817, 261] width 28 height 28
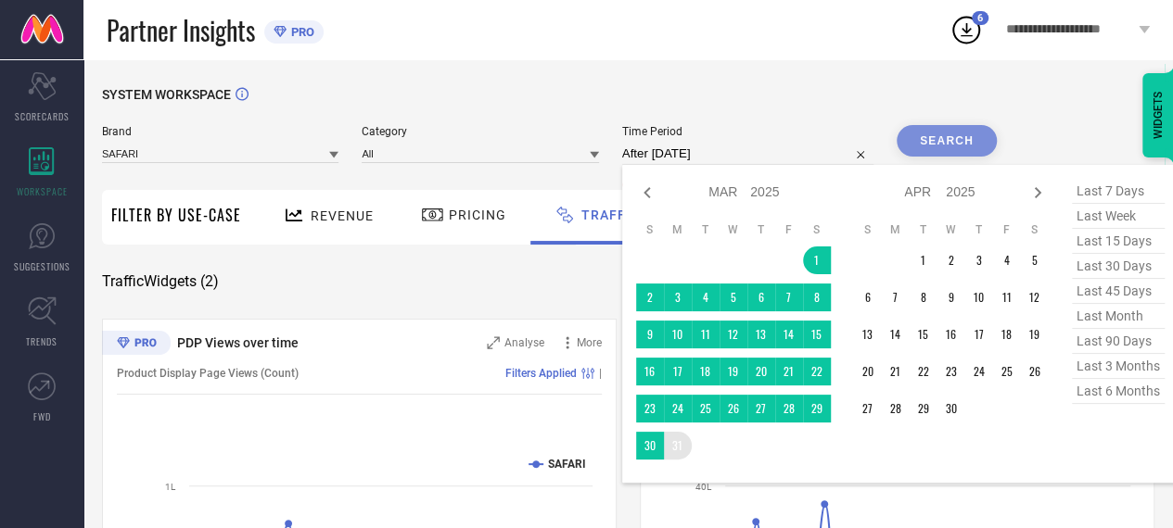
type input "[DATE] to [DATE]"
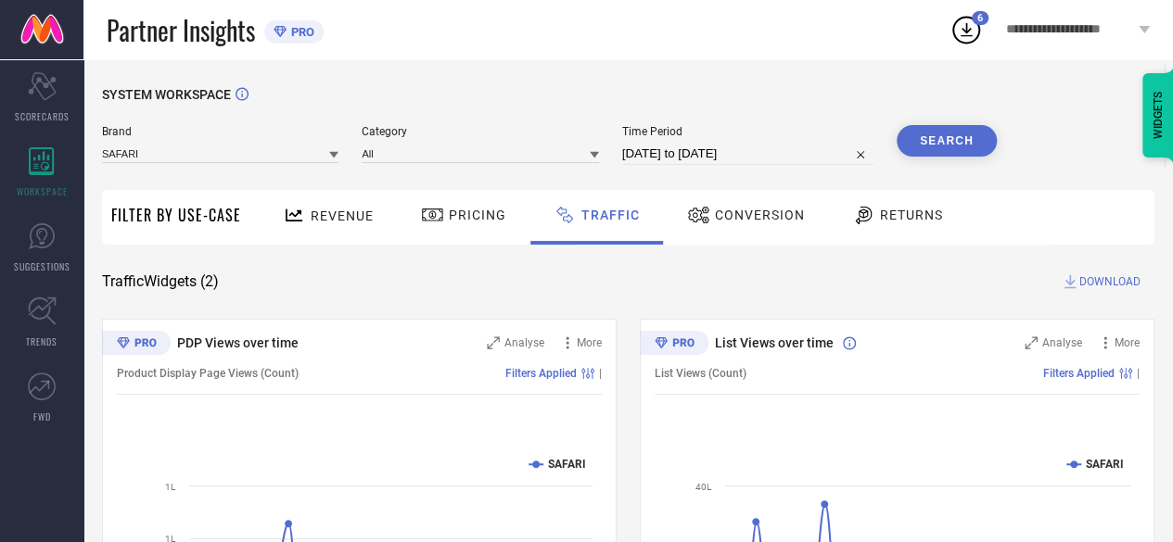
click at [970, 144] on button "Search" at bounding box center [946, 141] width 100 height 32
click at [1090, 277] on span "DOWNLOAD" at bounding box center [1109, 282] width 61 height 19
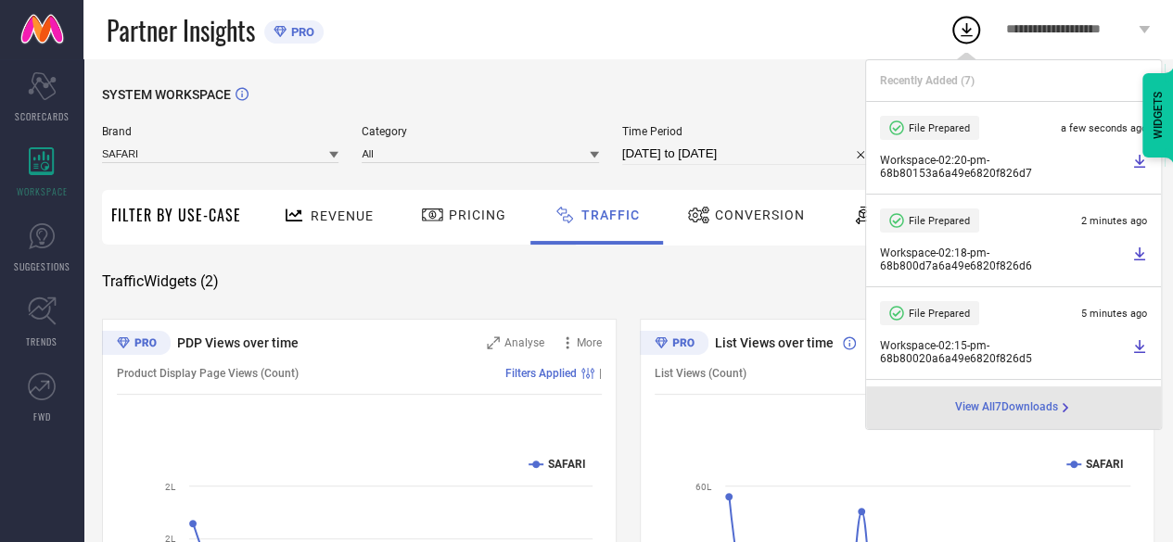
click at [1134, 168] on icon at bounding box center [1139, 161] width 11 height 13
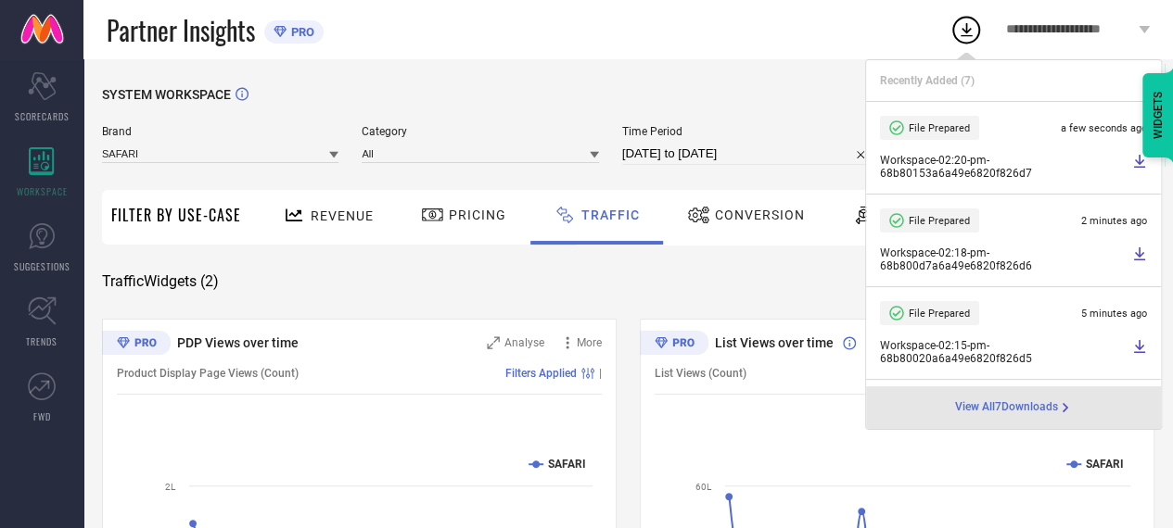
click at [675, 163] on input "[DATE] to [DATE]" at bounding box center [747, 154] width 251 height 22
select select "2"
select select "2025"
select select "3"
select select "2025"
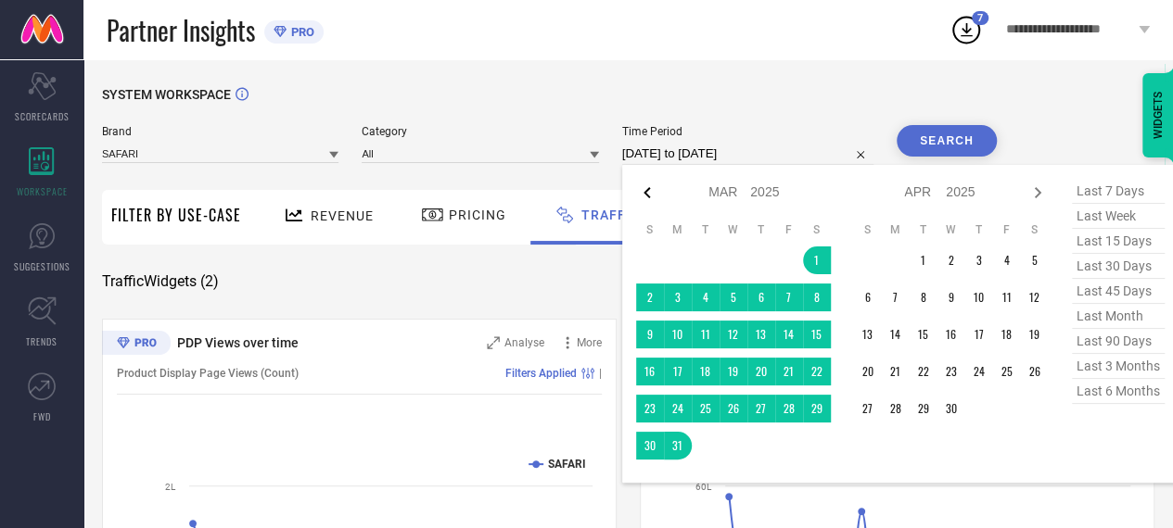
click at [652, 183] on icon at bounding box center [647, 193] width 22 height 22
select select "1"
select select "2025"
select select "2"
select select "2025"
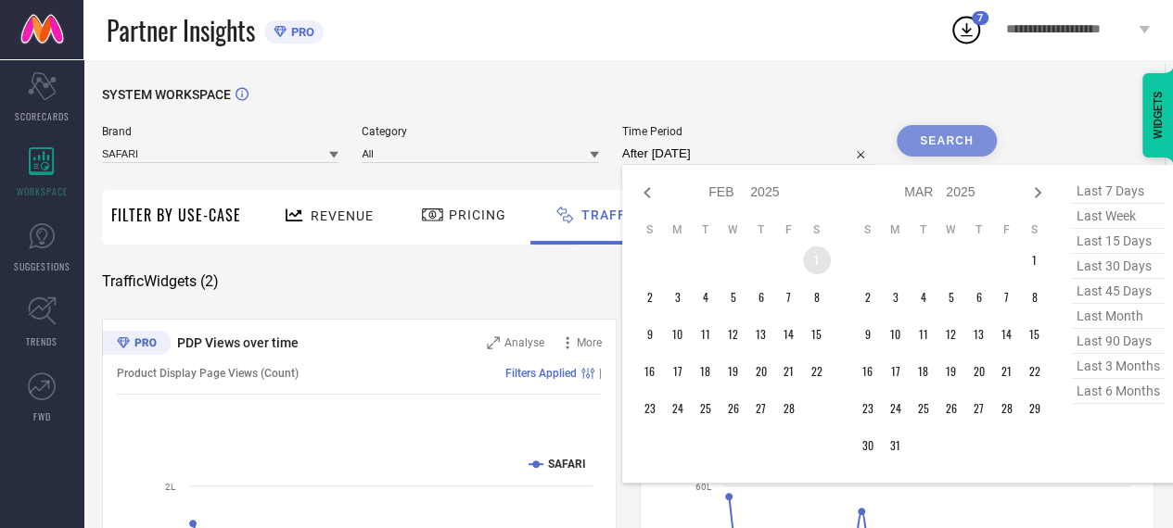
click at [820, 262] on td "1" at bounding box center [817, 261] width 28 height 28
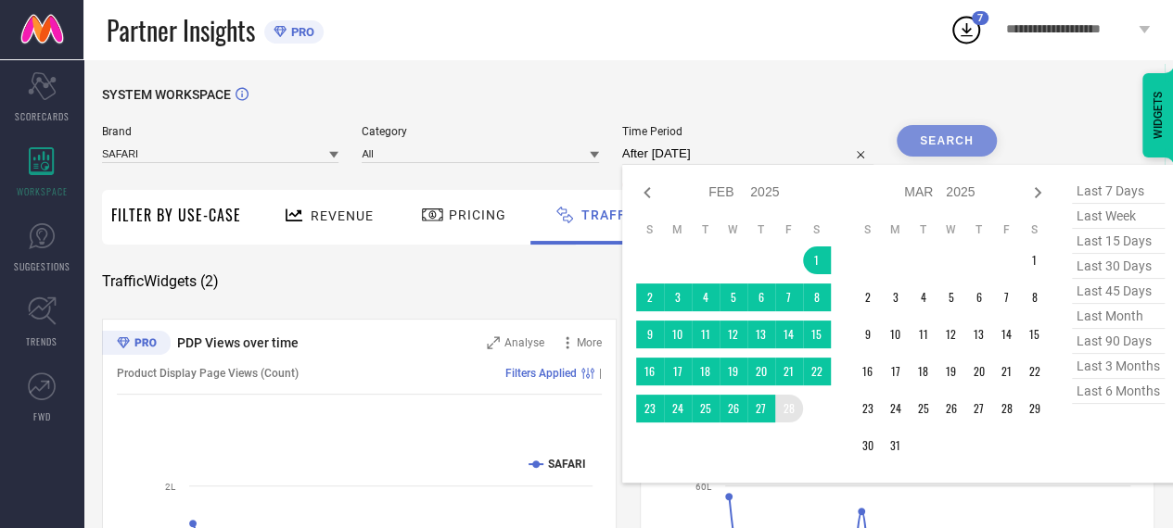
type input "[DATE] to [DATE]"
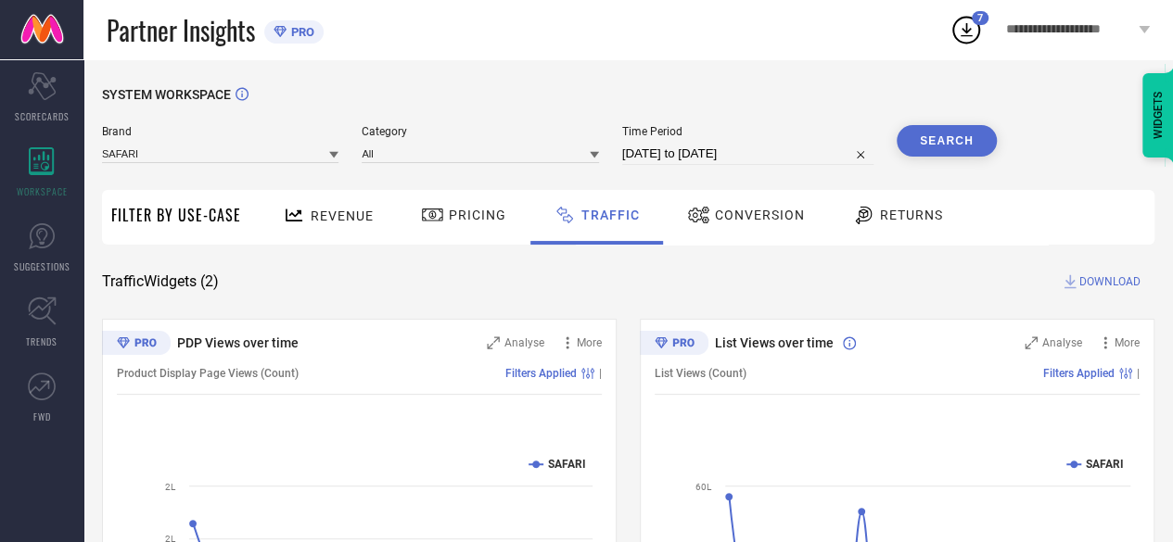
click at [972, 138] on button "Search" at bounding box center [946, 141] width 100 height 32
click at [973, 32] on icon at bounding box center [965, 29] width 33 height 33
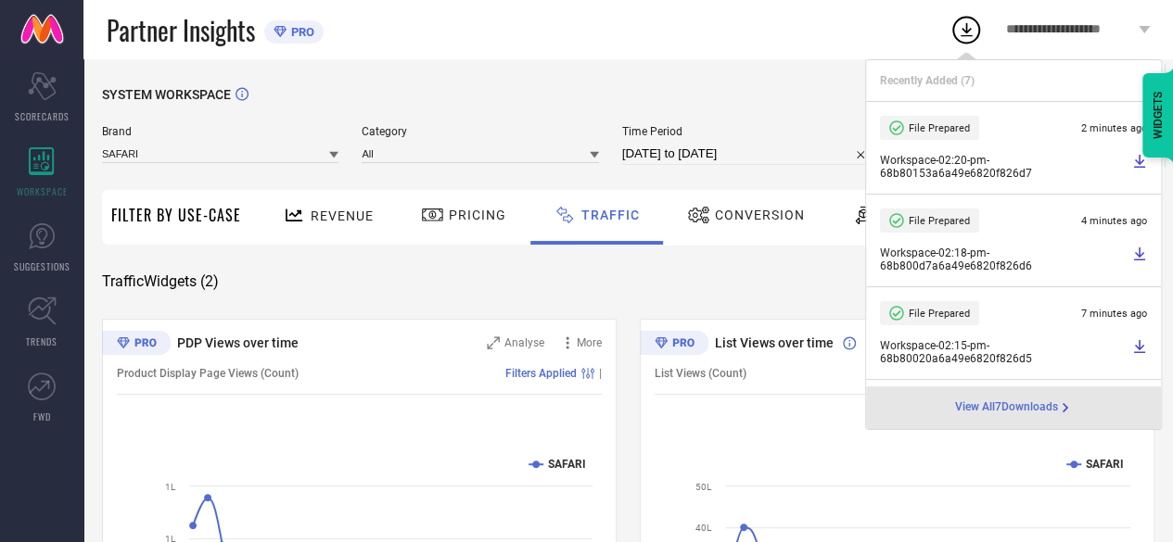
click at [779, 106] on div "SYSTEM WORKSPACE" at bounding box center [628, 106] width 1052 height 38
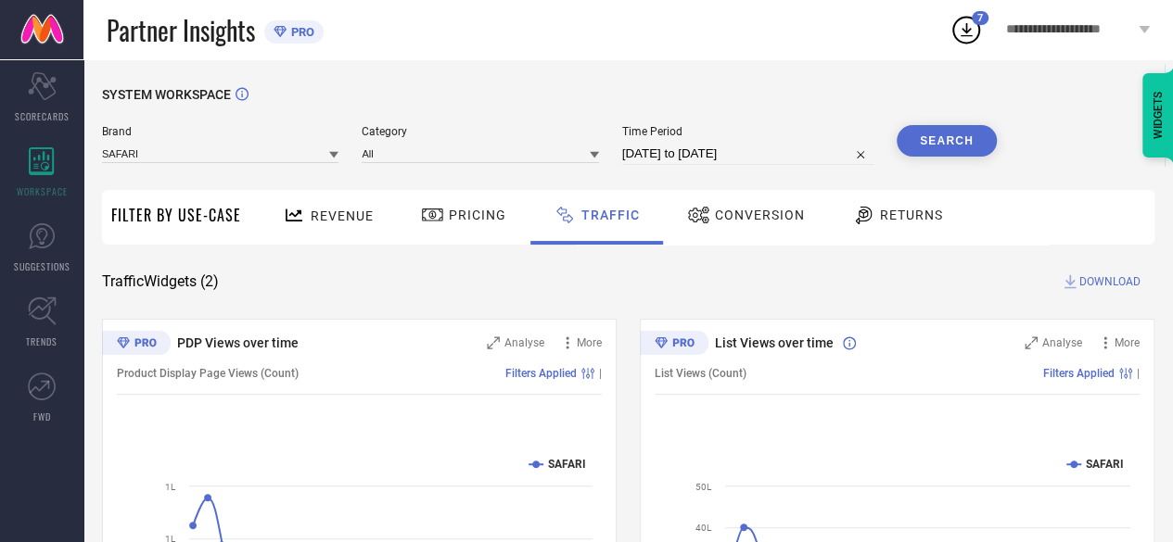
click at [1098, 277] on span "DOWNLOAD" at bounding box center [1109, 282] width 61 height 19
click at [749, 310] on div "SYSTEM WORKSPACE Brand SAFARI Category All Time Period [DATE] to [DATE] Search …" at bounding box center [628, 434] width 1052 height 695
click at [1080, 286] on span "DOWNLOAD" at bounding box center [1109, 282] width 61 height 19
click at [679, 274] on div "Traffic Widgets ( 2 ) DOWNLOAD" at bounding box center [628, 282] width 1052 height 19
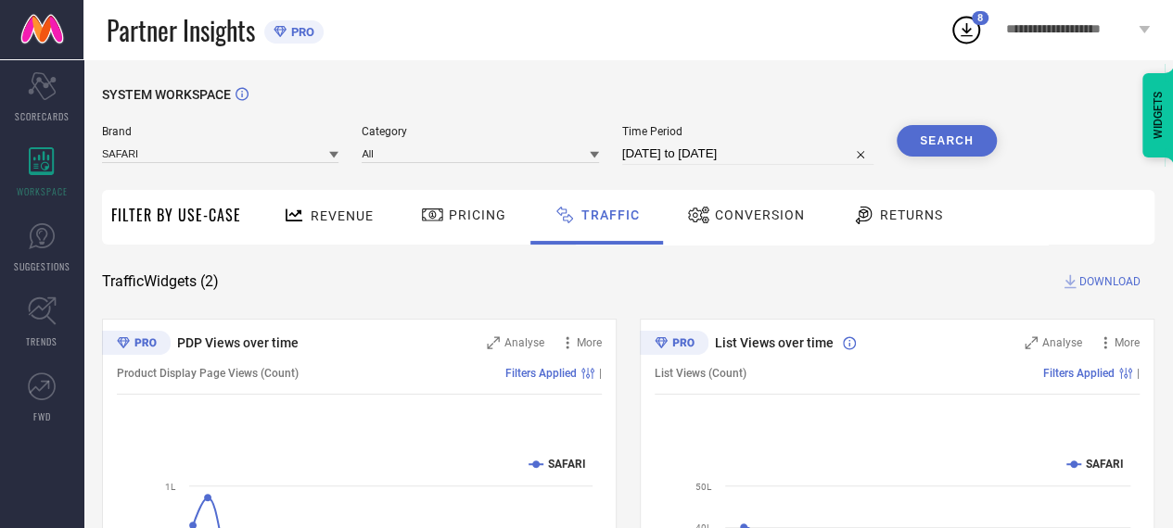
select select "1"
select select "2025"
select select "2"
select select "2025"
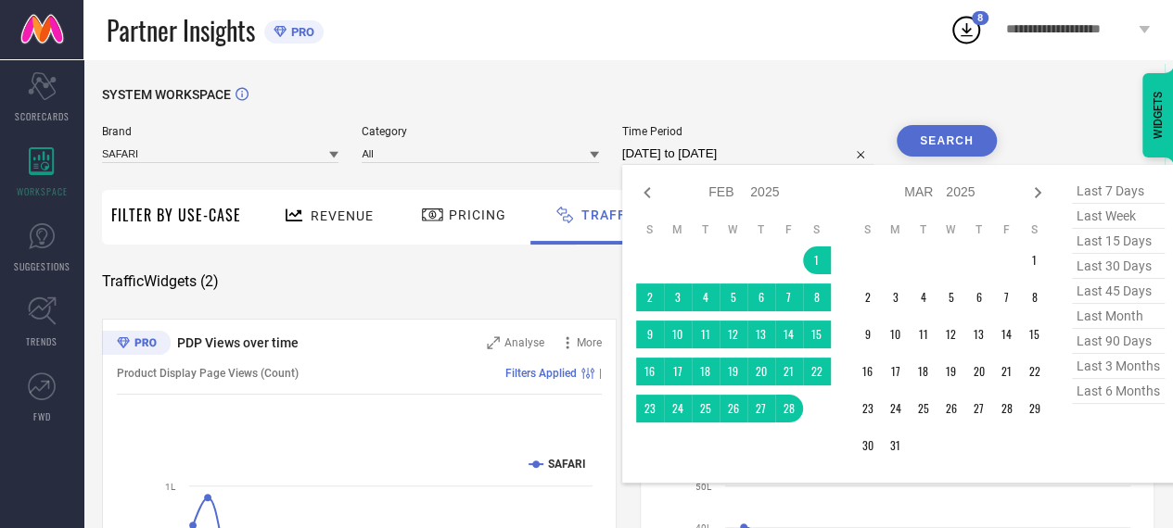
click at [671, 159] on input "[DATE] to [DATE]" at bounding box center [747, 154] width 251 height 22
click at [647, 203] on icon at bounding box center [647, 193] width 22 height 22
select select "2025"
select select "1"
select select "2025"
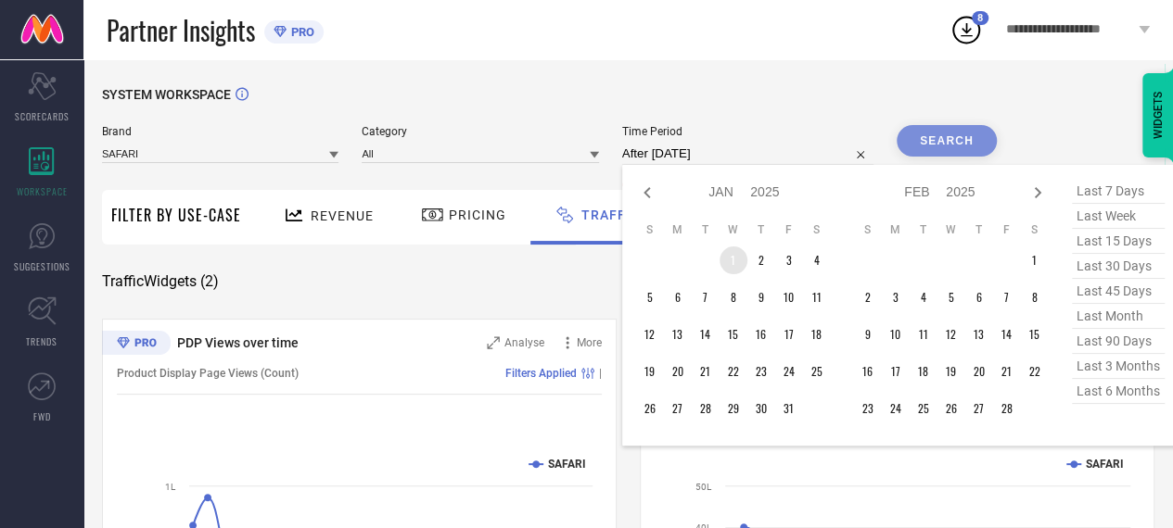
click at [732, 273] on td "1" at bounding box center [733, 261] width 28 height 28
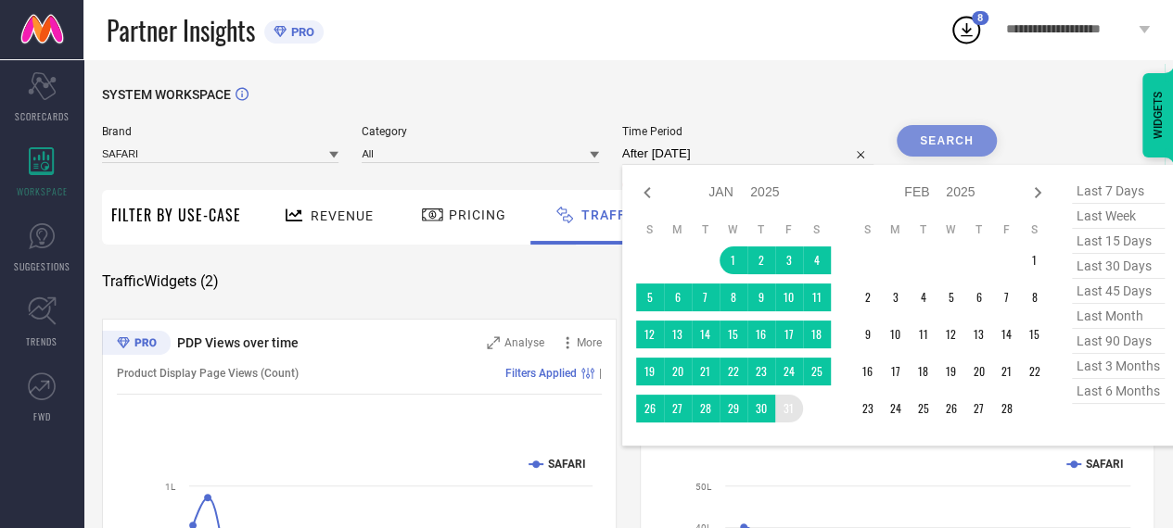
type input "[DATE] to [DATE]"
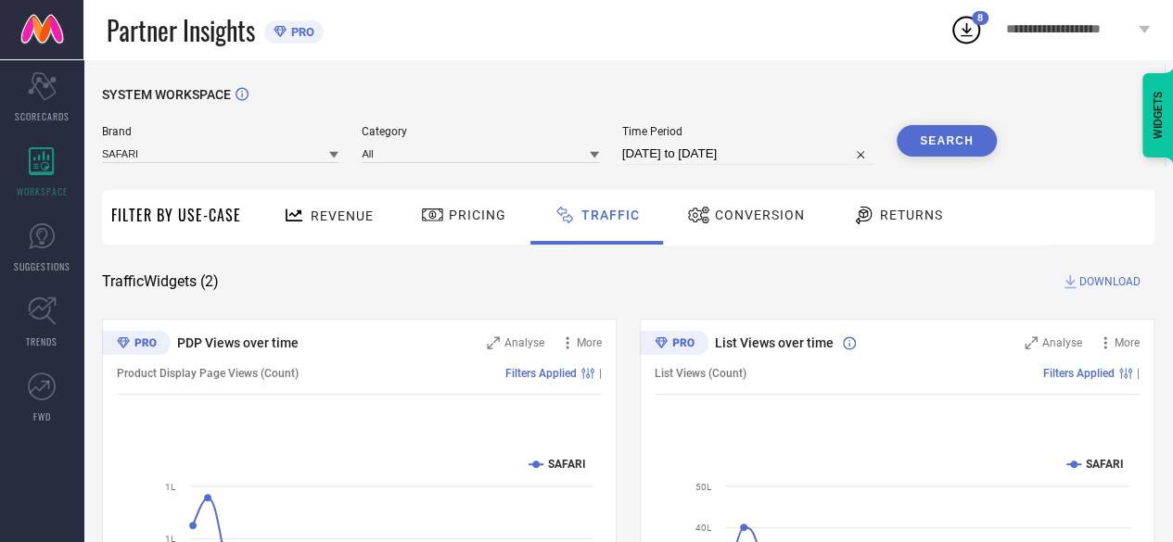
click at [971, 131] on button "Search" at bounding box center [946, 141] width 100 height 32
click at [1081, 281] on span "DOWNLOAD" at bounding box center [1109, 282] width 61 height 19
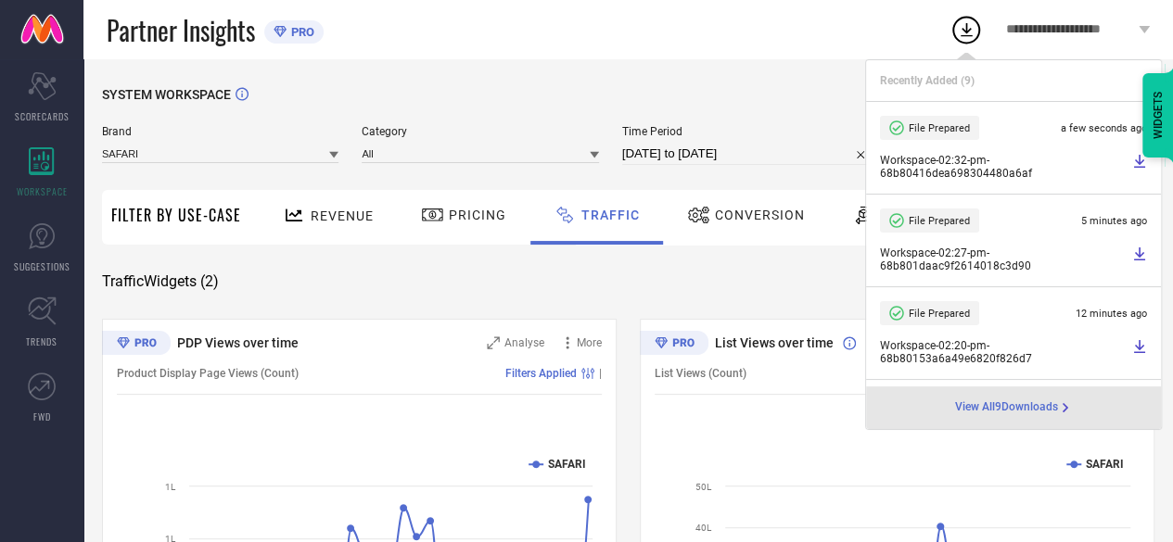
click at [1134, 160] on icon at bounding box center [1139, 161] width 11 height 13
